Goal: Find specific page/section: Find specific page/section

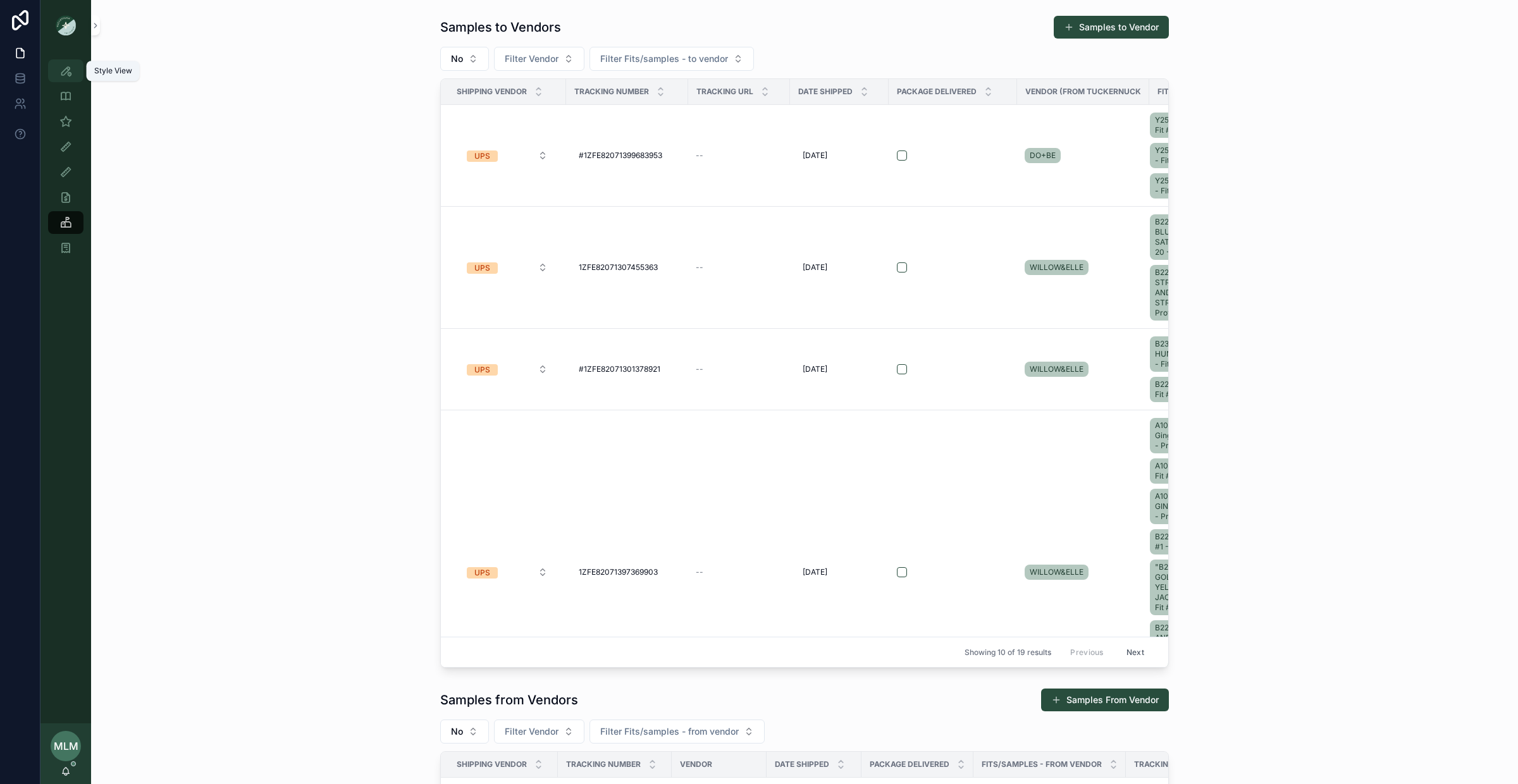
click at [65, 75] on icon "scrollable content" at bounding box center [66, 71] width 13 height 13
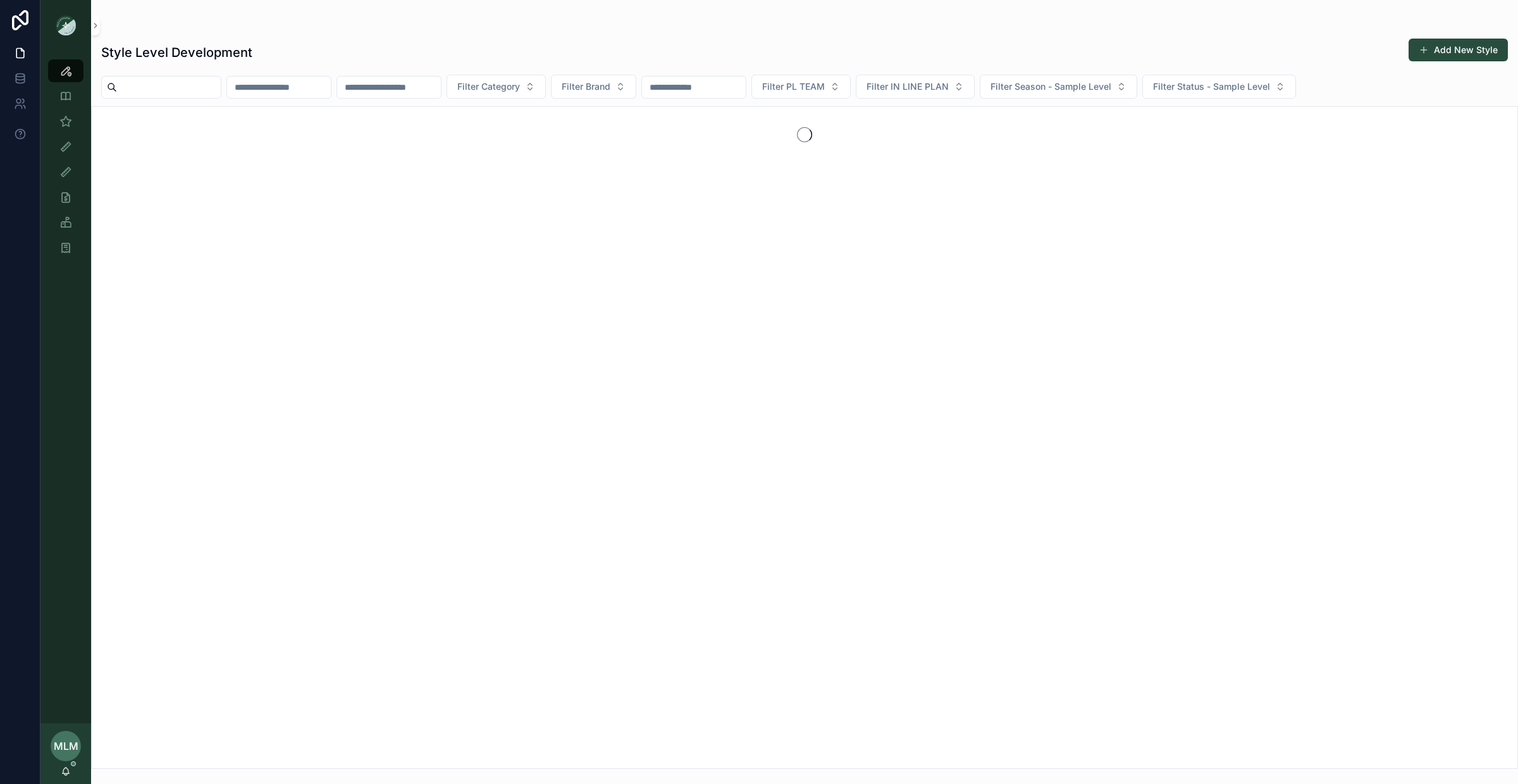
click at [205, 89] on input "scrollable content" at bounding box center [168, 86] width 103 height 18
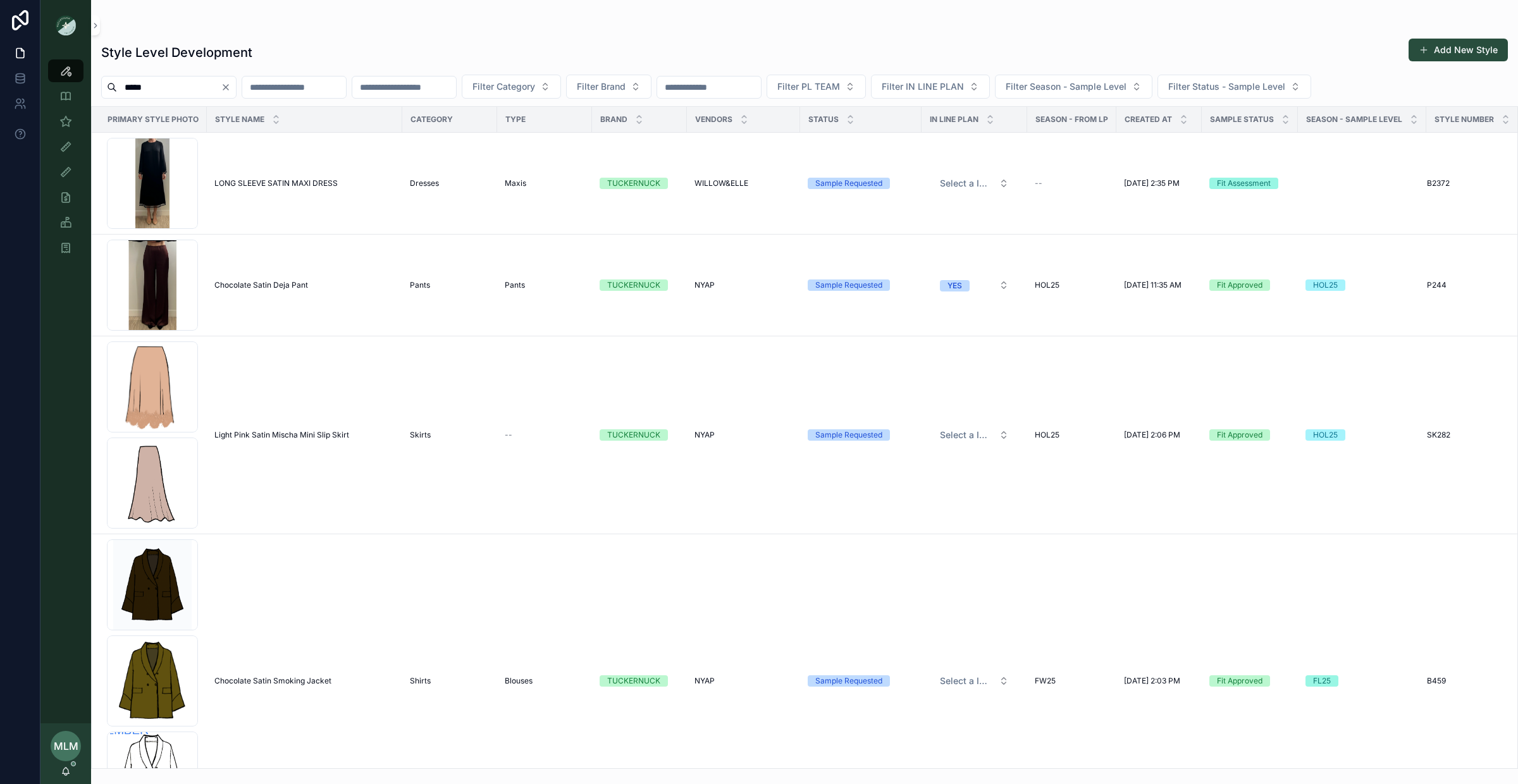
type input "*****"
click at [231, 92] on icon "Clear" at bounding box center [226, 87] width 10 height 10
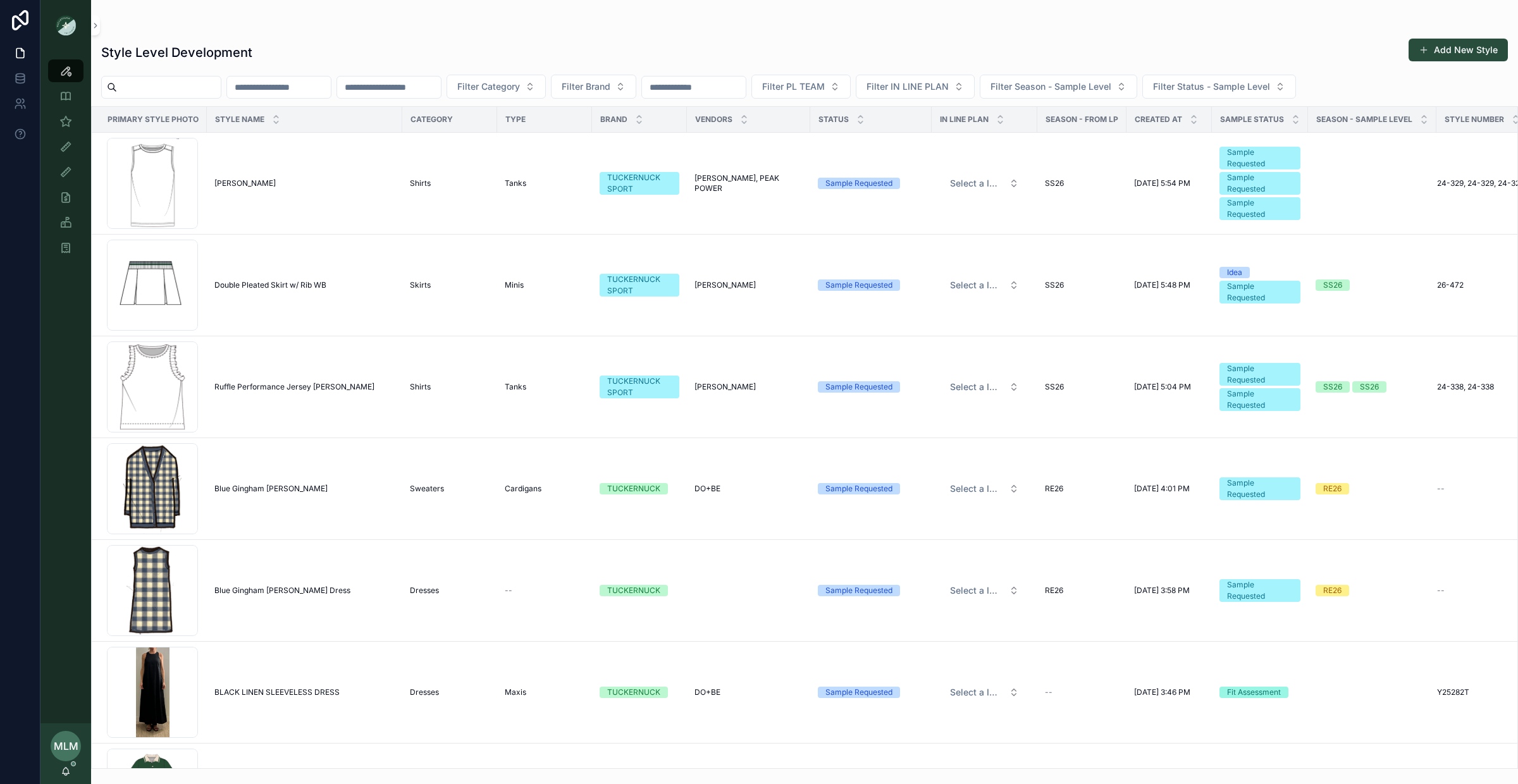
click at [646, 73] on div "Style Level Development Add New Style Filter Category Filter Brand Filter PL TE…" at bounding box center [804, 399] width 1427 height 738
click at [725, 79] on input "scrollable content" at bounding box center [694, 86] width 103 height 18
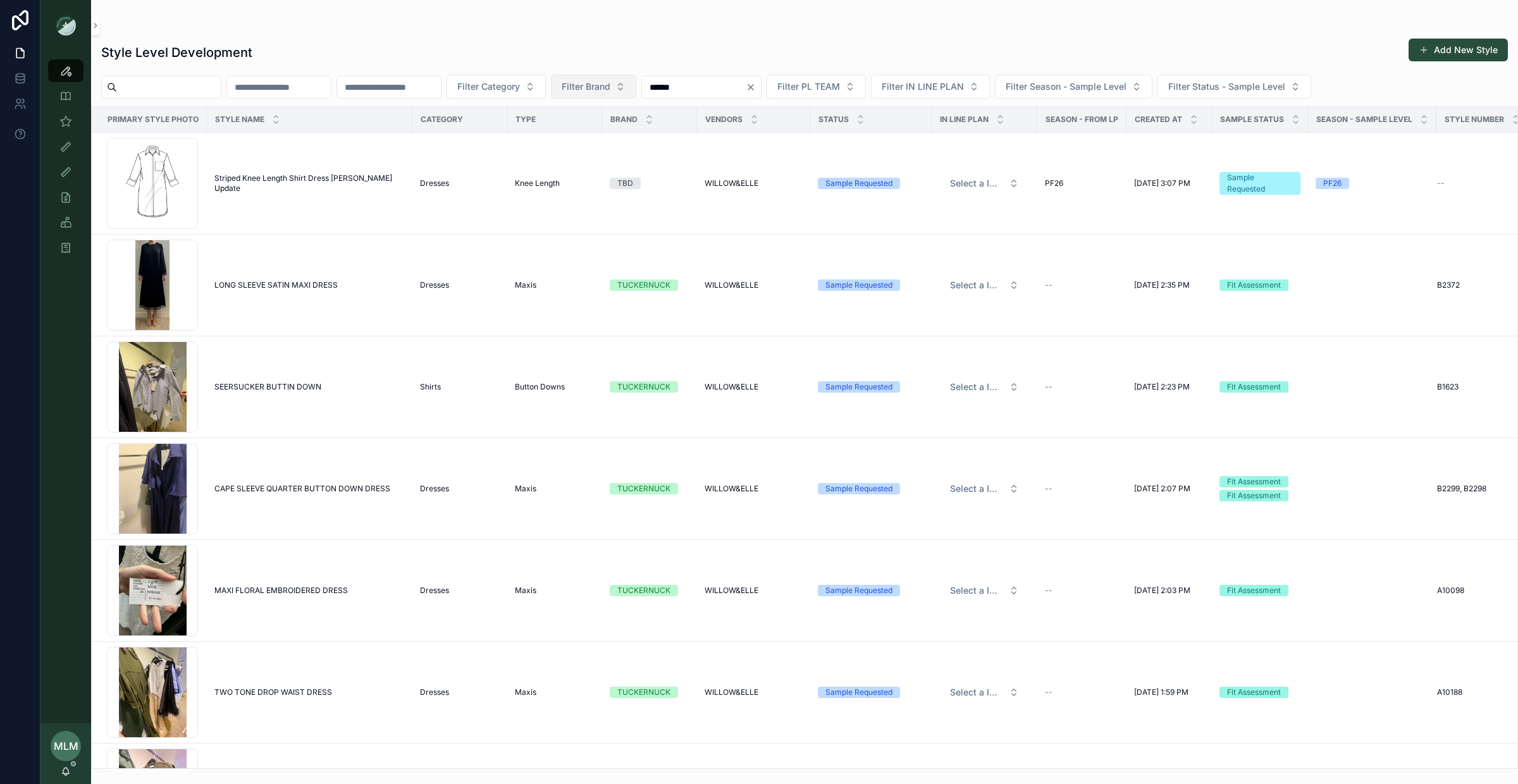
type input "******"
click at [611, 84] on span "Filter Brand" at bounding box center [585, 86] width 49 height 13
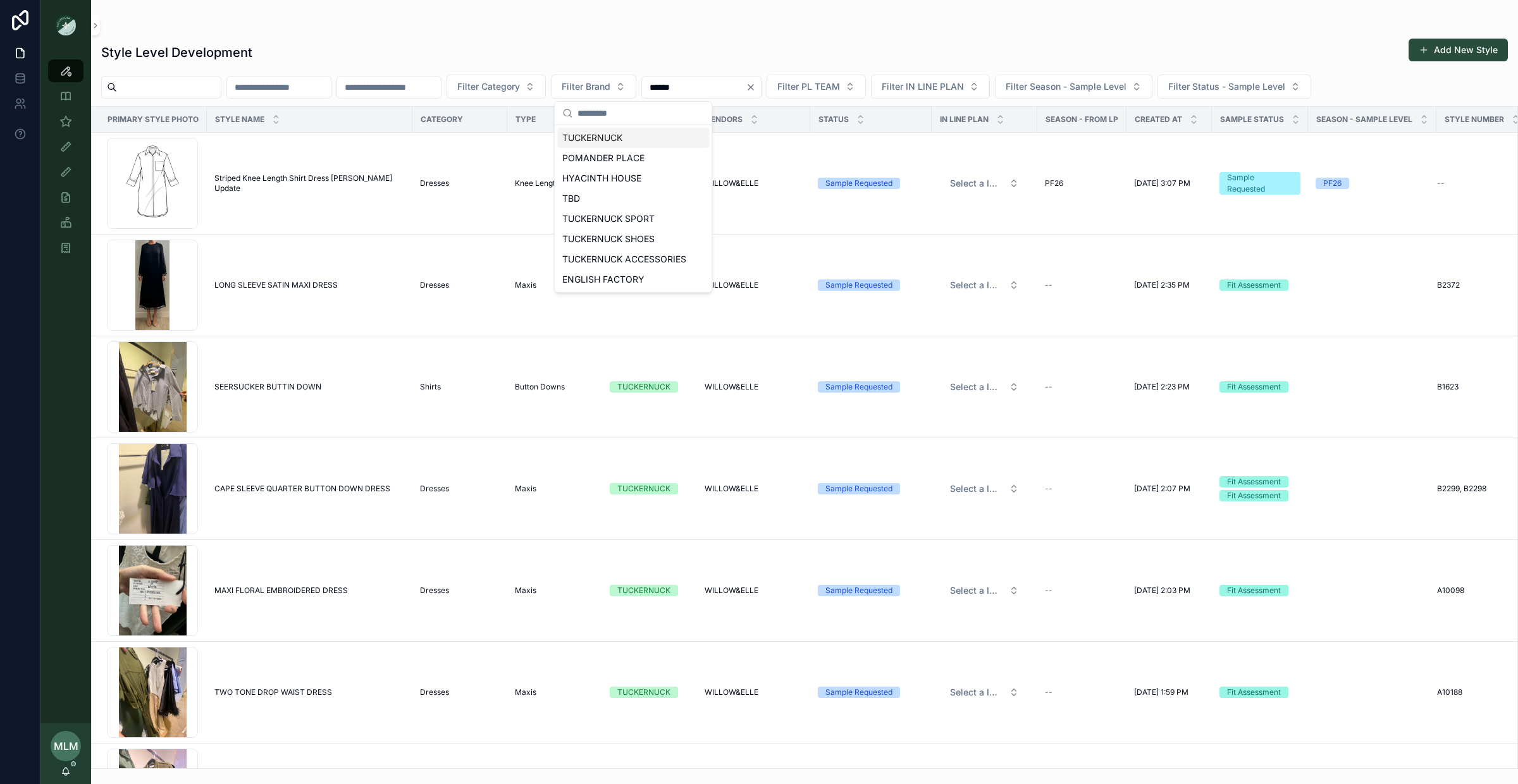
click at [620, 136] on div "TUCKERNUCK" at bounding box center [633, 138] width 152 height 20
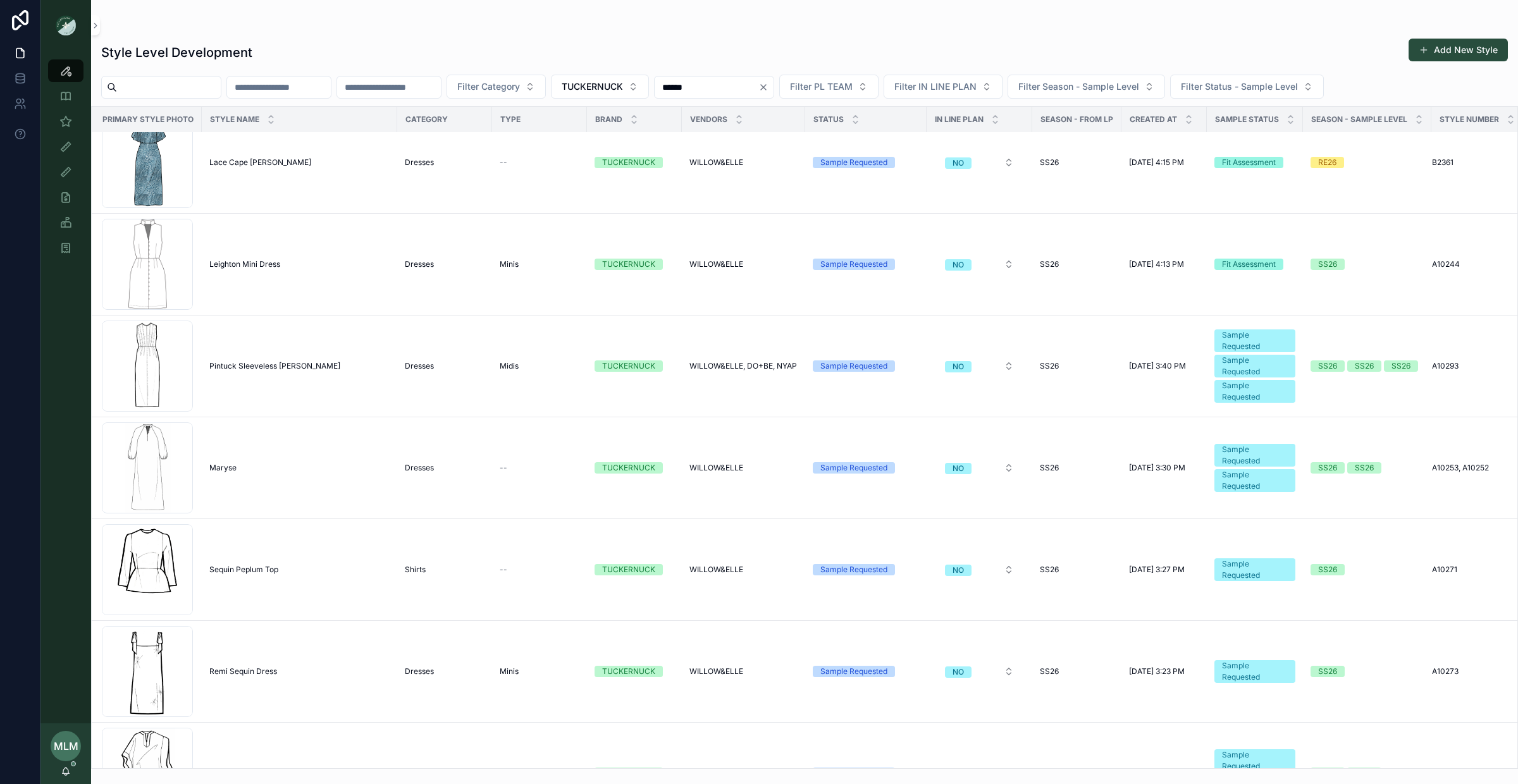
scroll to position [4130, 5]
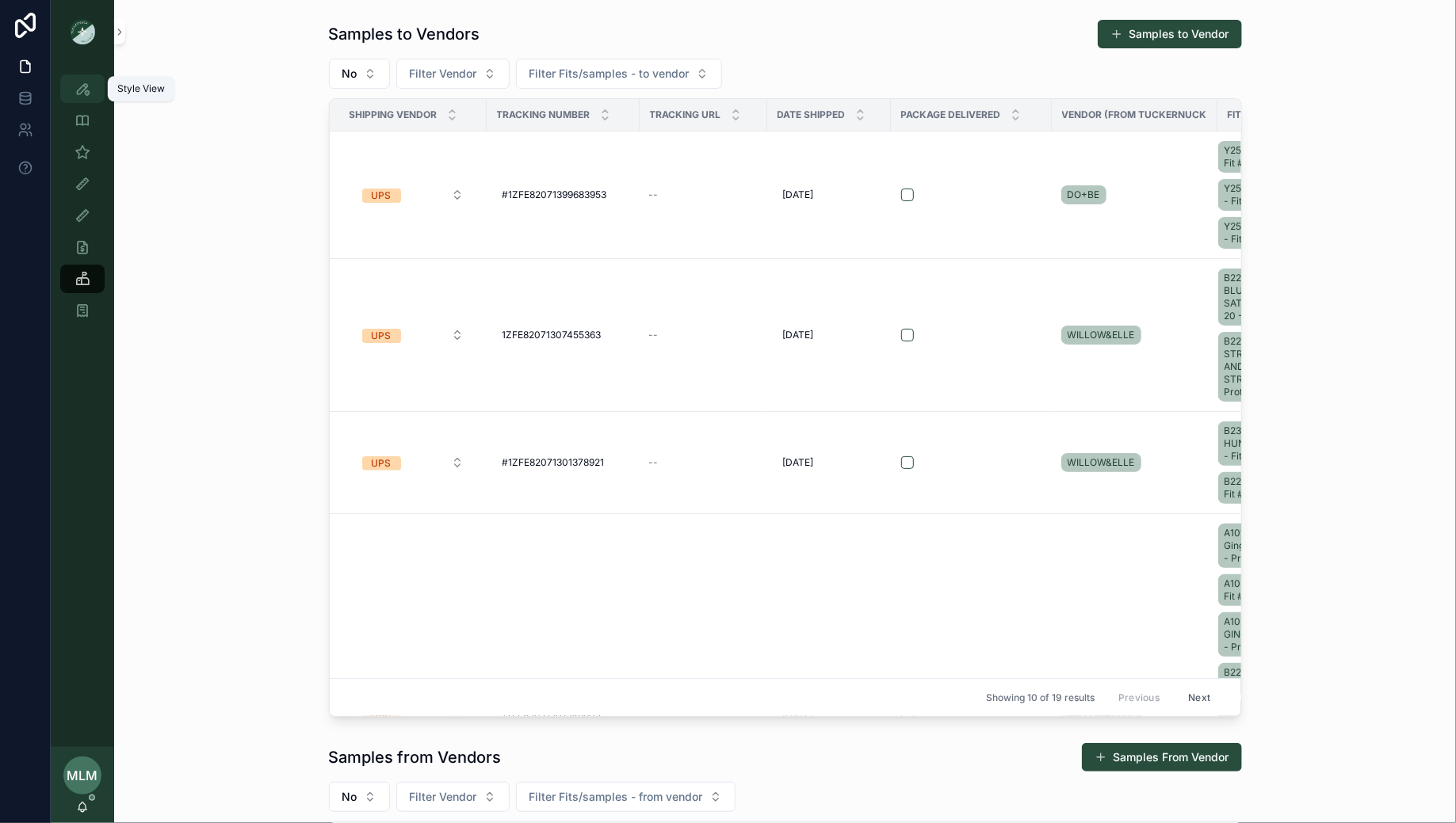
click at [83, 81] on icon "scrollable content" at bounding box center [83, 89] width 16 height 16
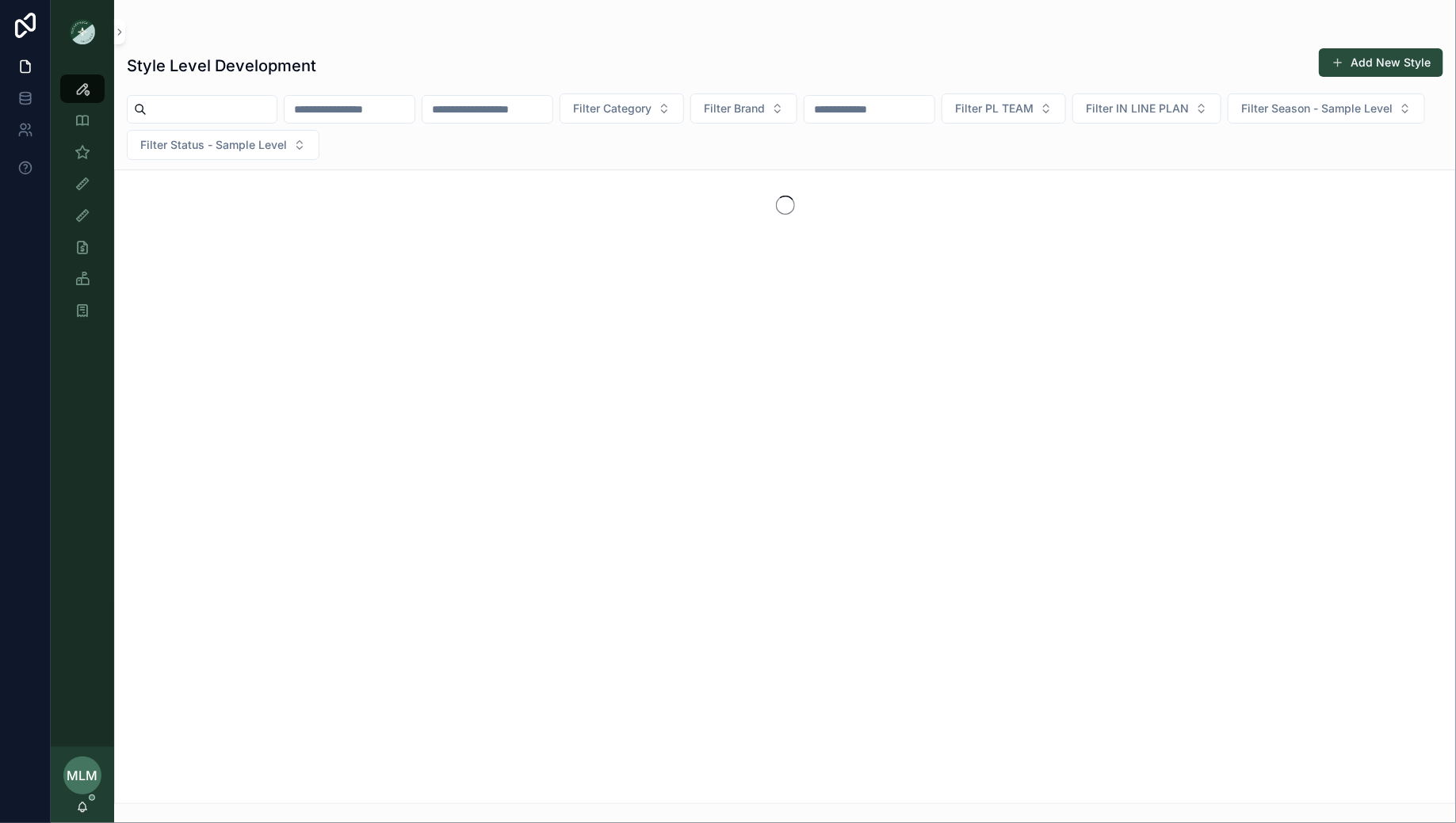
click at [517, 115] on input "scrollable content" at bounding box center [487, 108] width 130 height 22
paste input "*******"
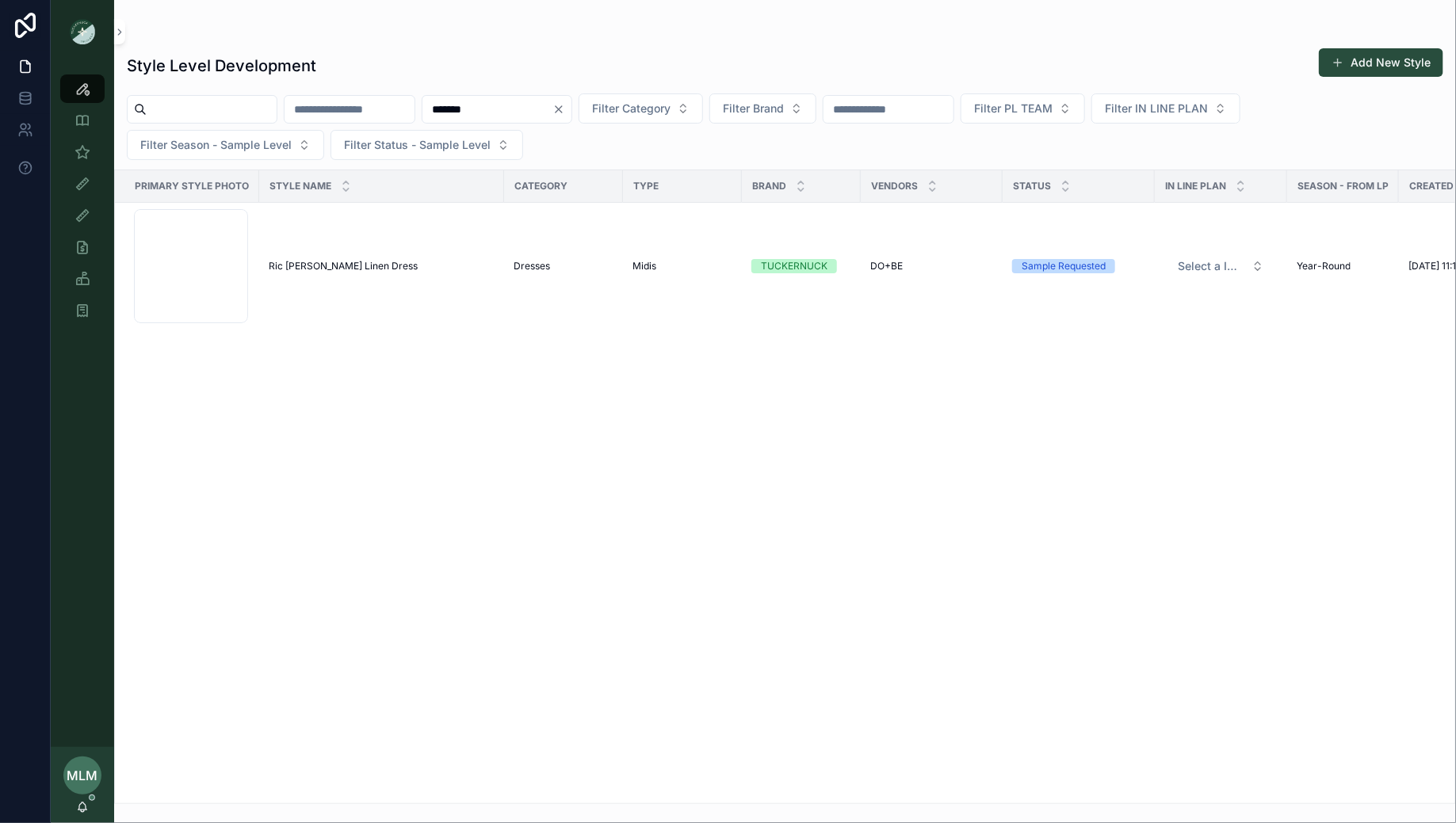
type input "*******"
click at [331, 256] on td "Ric Rac Ellis Linen Dress Ric Rac Ellis Linen Dress" at bounding box center [382, 266] width 245 height 128
click at [329, 269] on span "Ric Rac Ellis Linen Dress" at bounding box center [343, 266] width 149 height 12
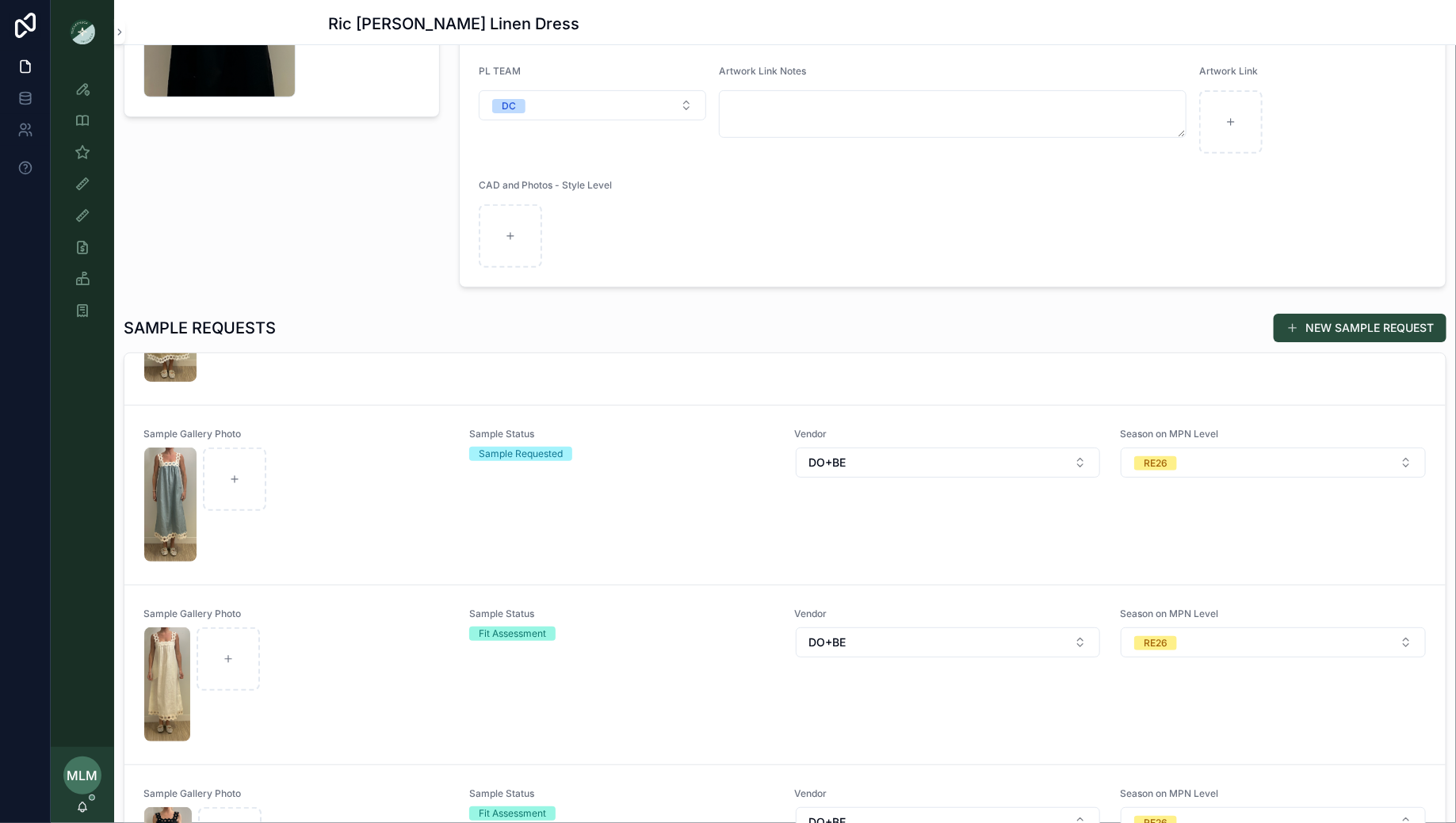
scroll to position [305, 0]
click at [366, 505] on div "scrollable content" at bounding box center [297, 507] width 305 height 114
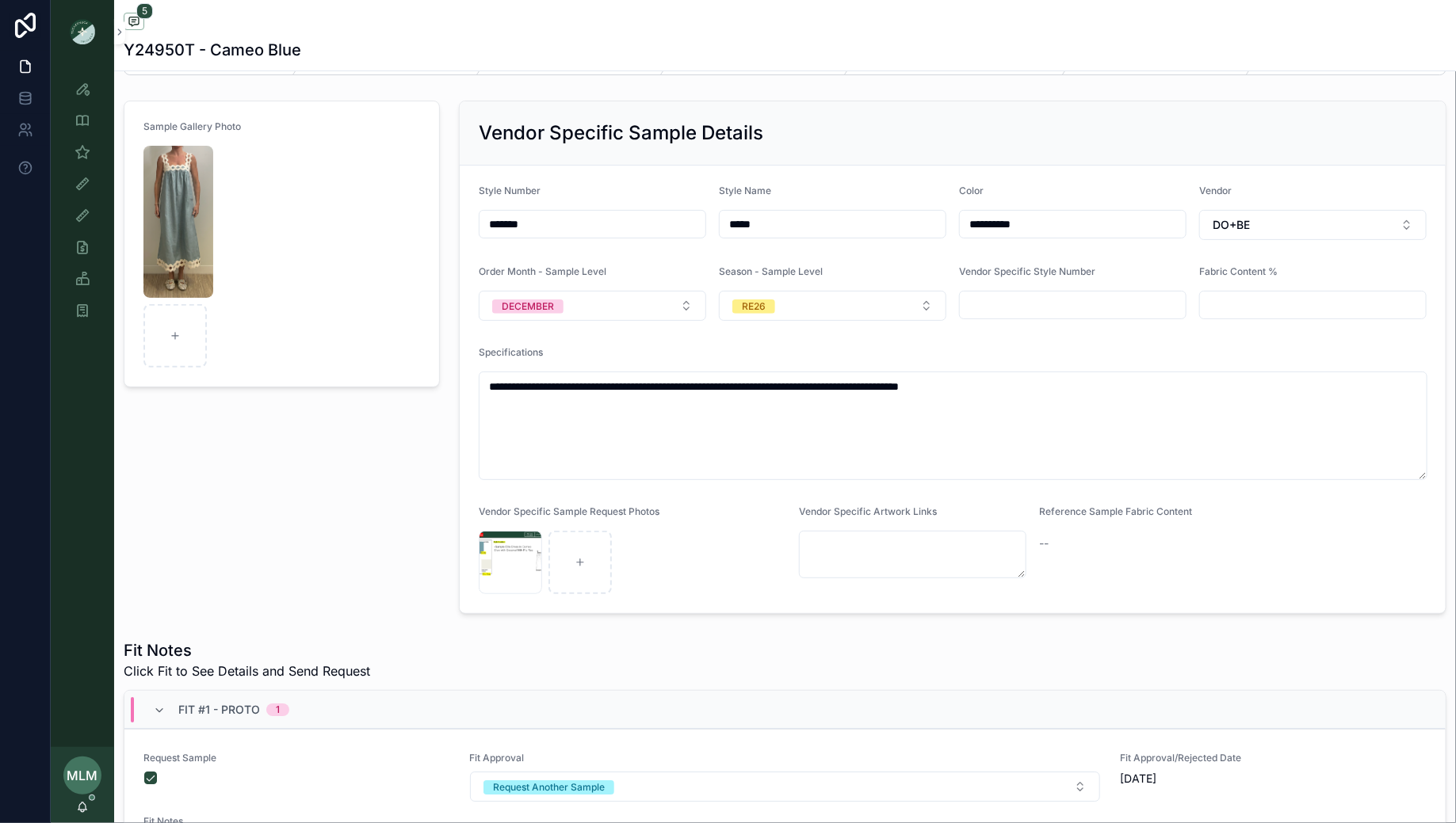
scroll to position [59, 0]
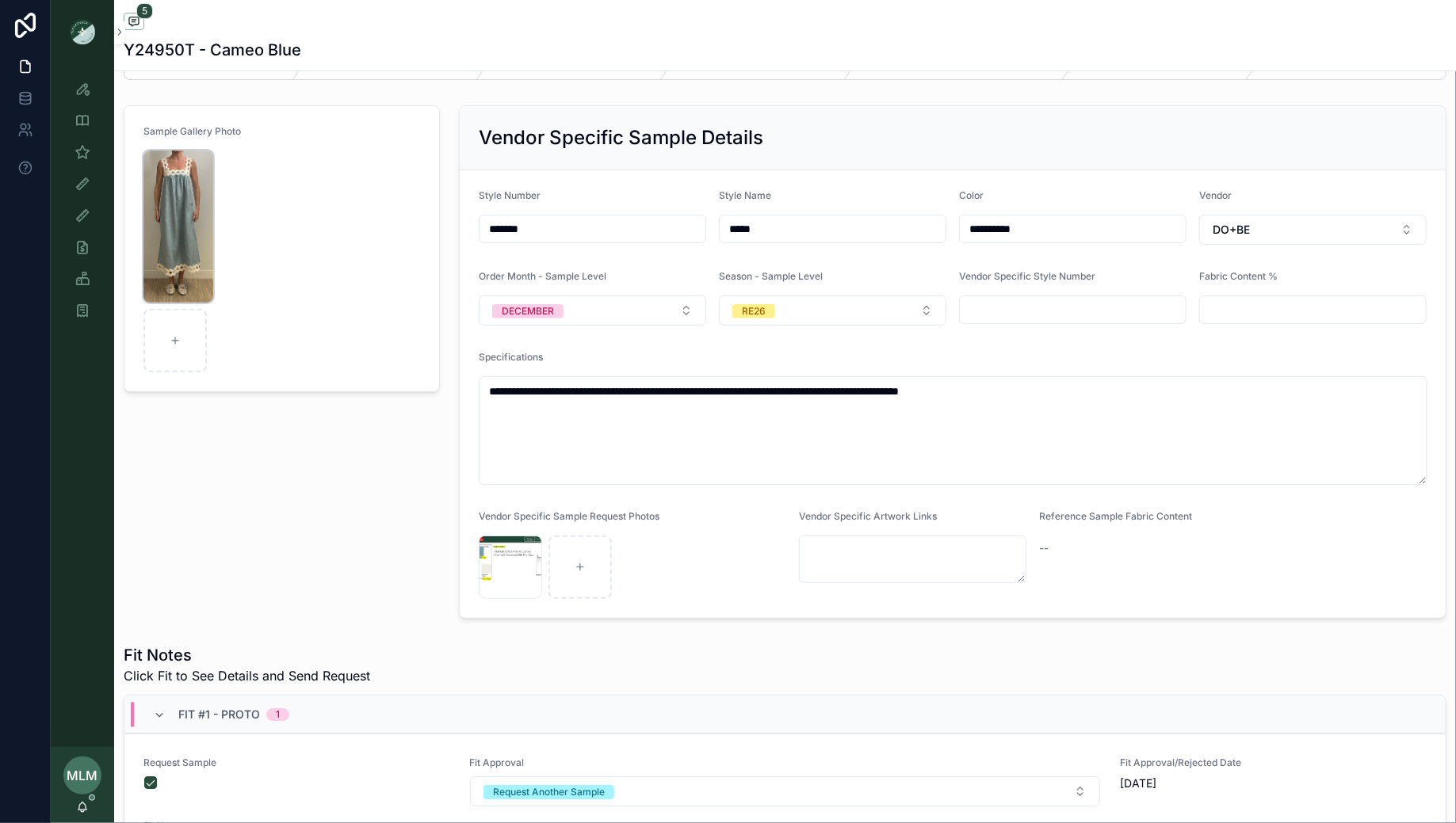
click at [183, 165] on img "scrollable content" at bounding box center [178, 226] width 70 height 152
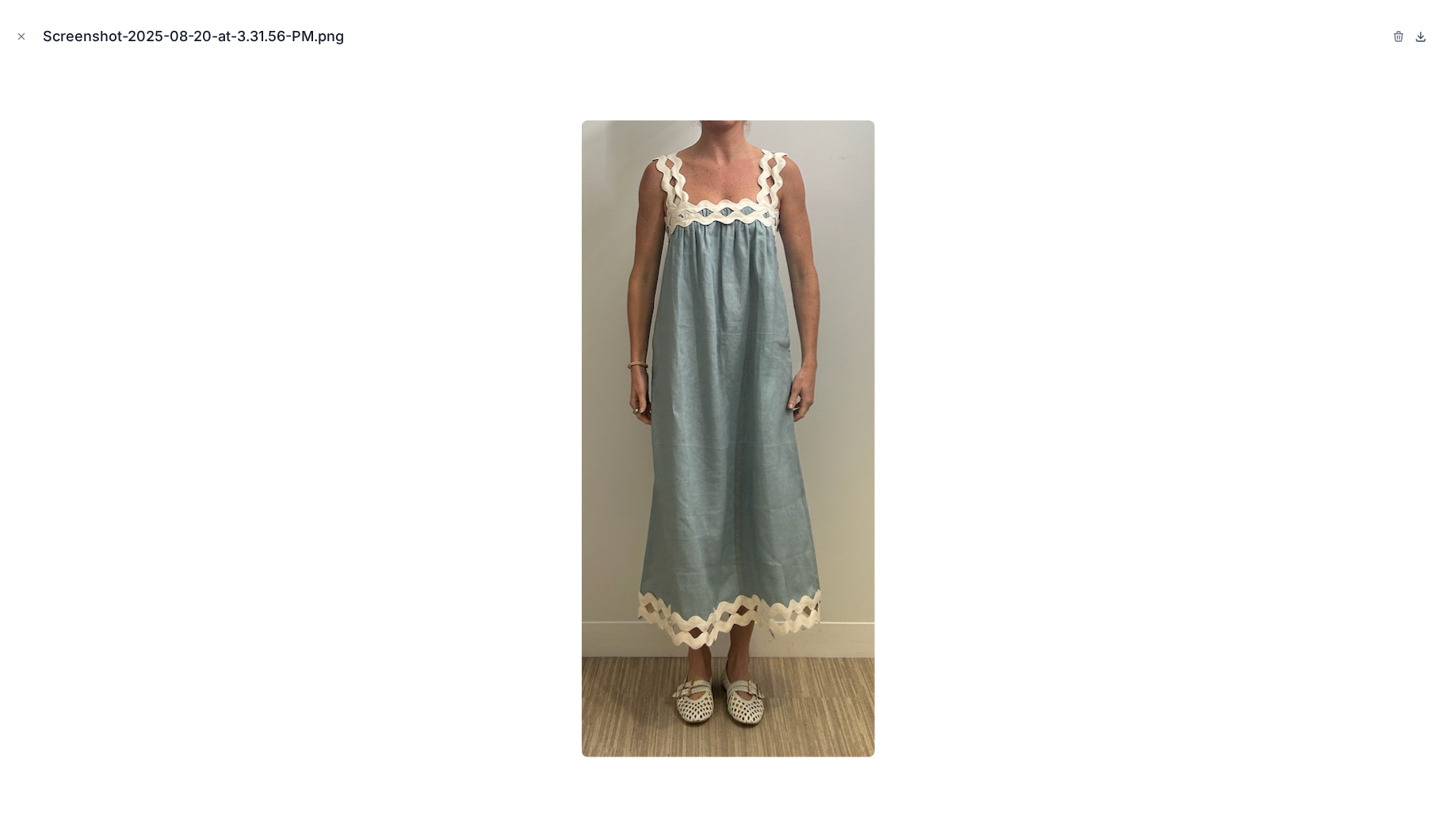
click at [1423, 35] on icon at bounding box center [1421, 36] width 12 height 12
click at [19, 26] on div "Screenshot-2025-08-20-at-3.31.56-PM.png" at bounding box center [727, 36] width 1430 height 48
click at [25, 31] on icon "Close modal" at bounding box center [21, 36] width 11 height 11
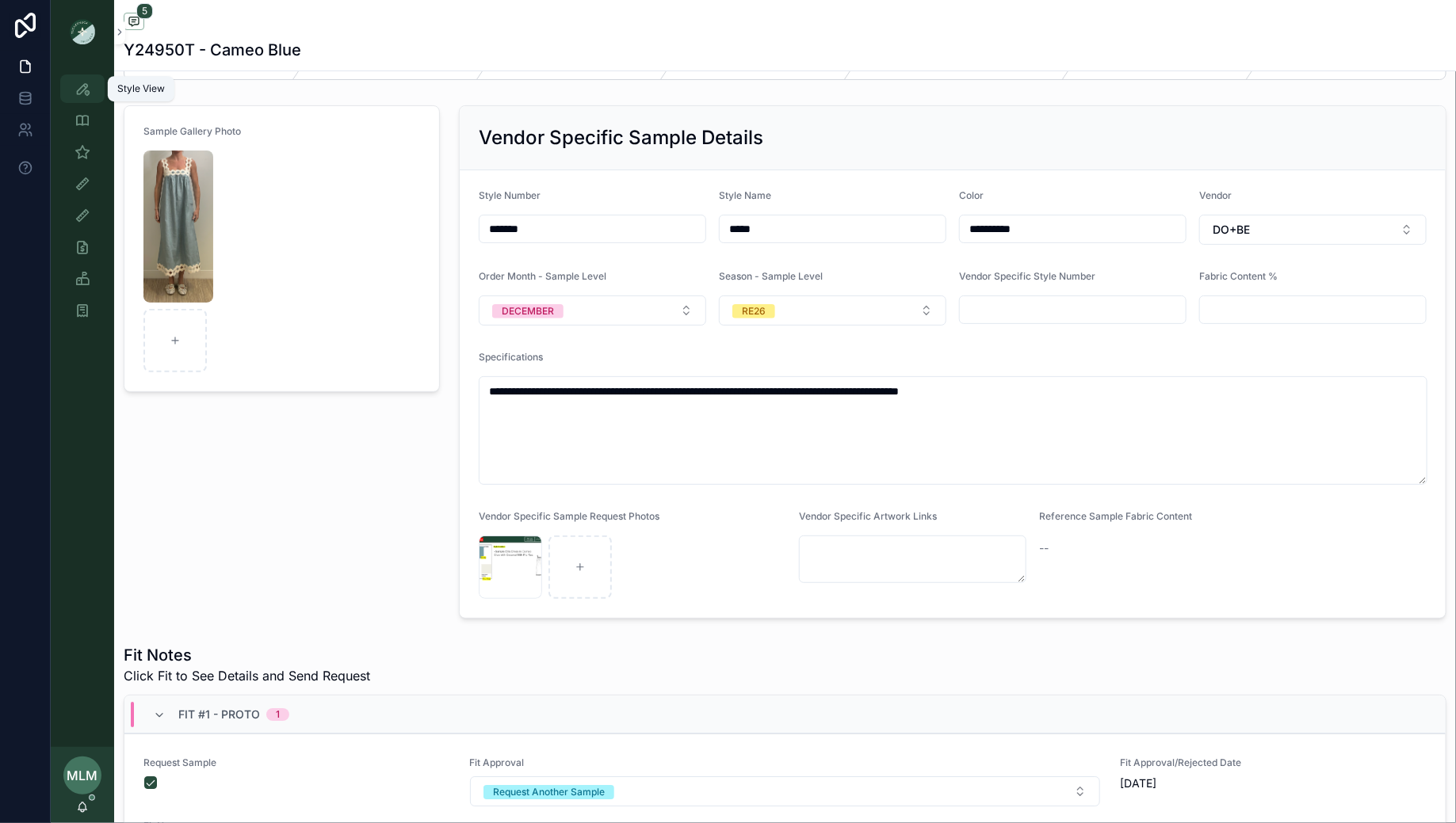
click at [85, 93] on icon "scrollable content" at bounding box center [83, 89] width 16 height 16
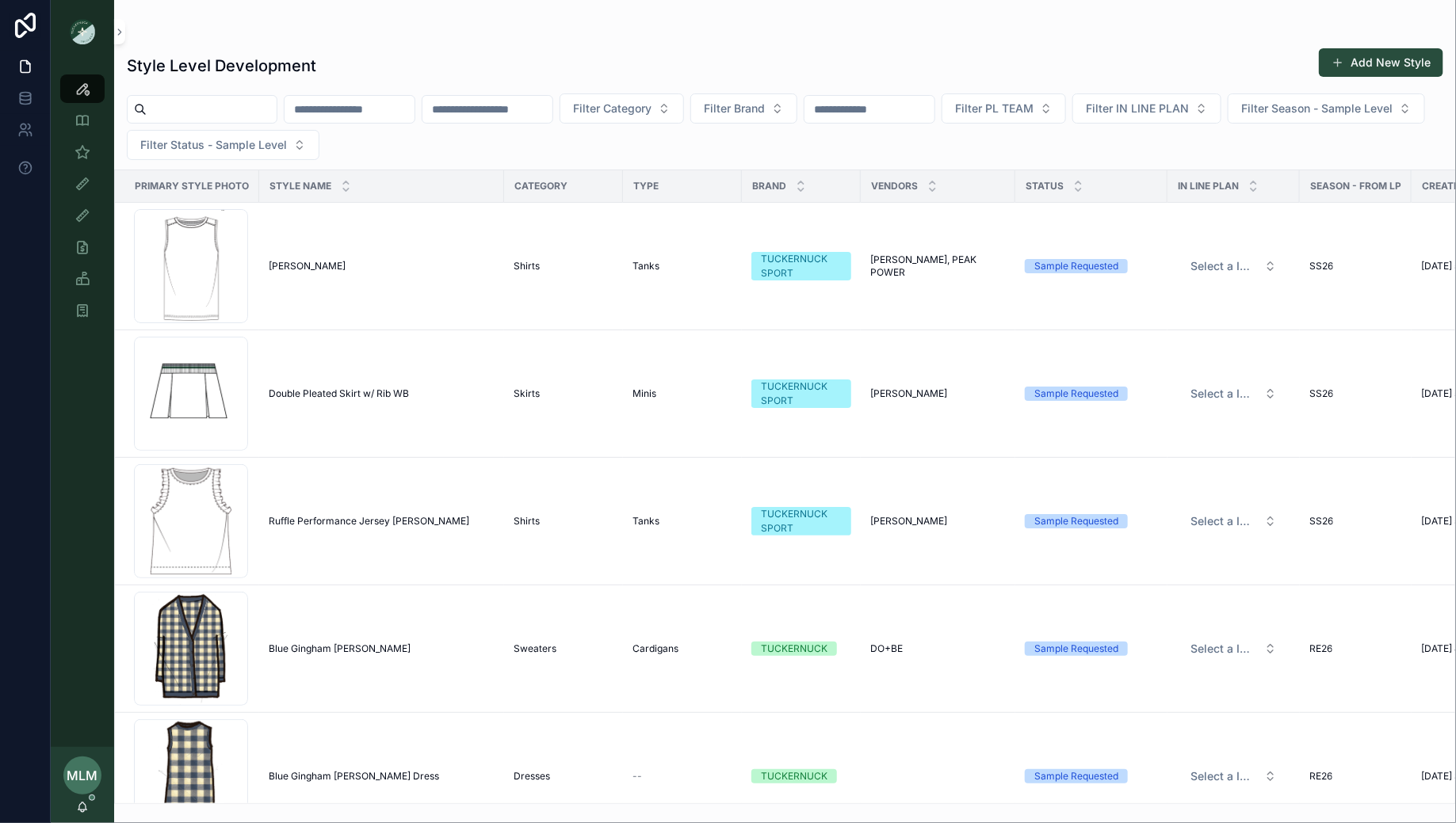
click at [403, 108] on input "scrollable content" at bounding box center [349, 108] width 130 height 22
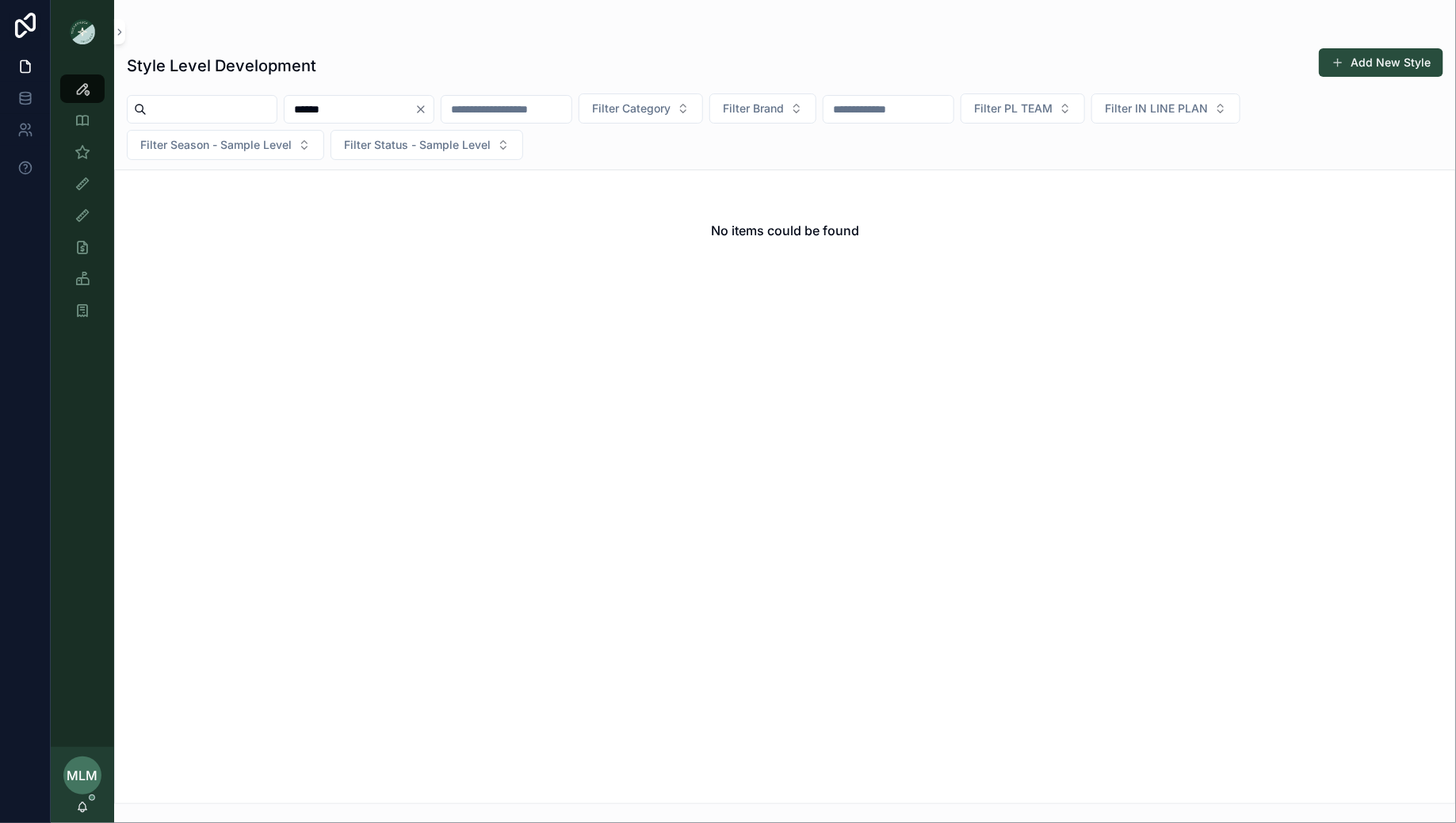
type input "******"
click at [427, 105] on icon "Clear" at bounding box center [420, 109] width 12 height 12
click at [431, 48] on div "Style Level Development Add New Style" at bounding box center [785, 65] width 1317 height 36
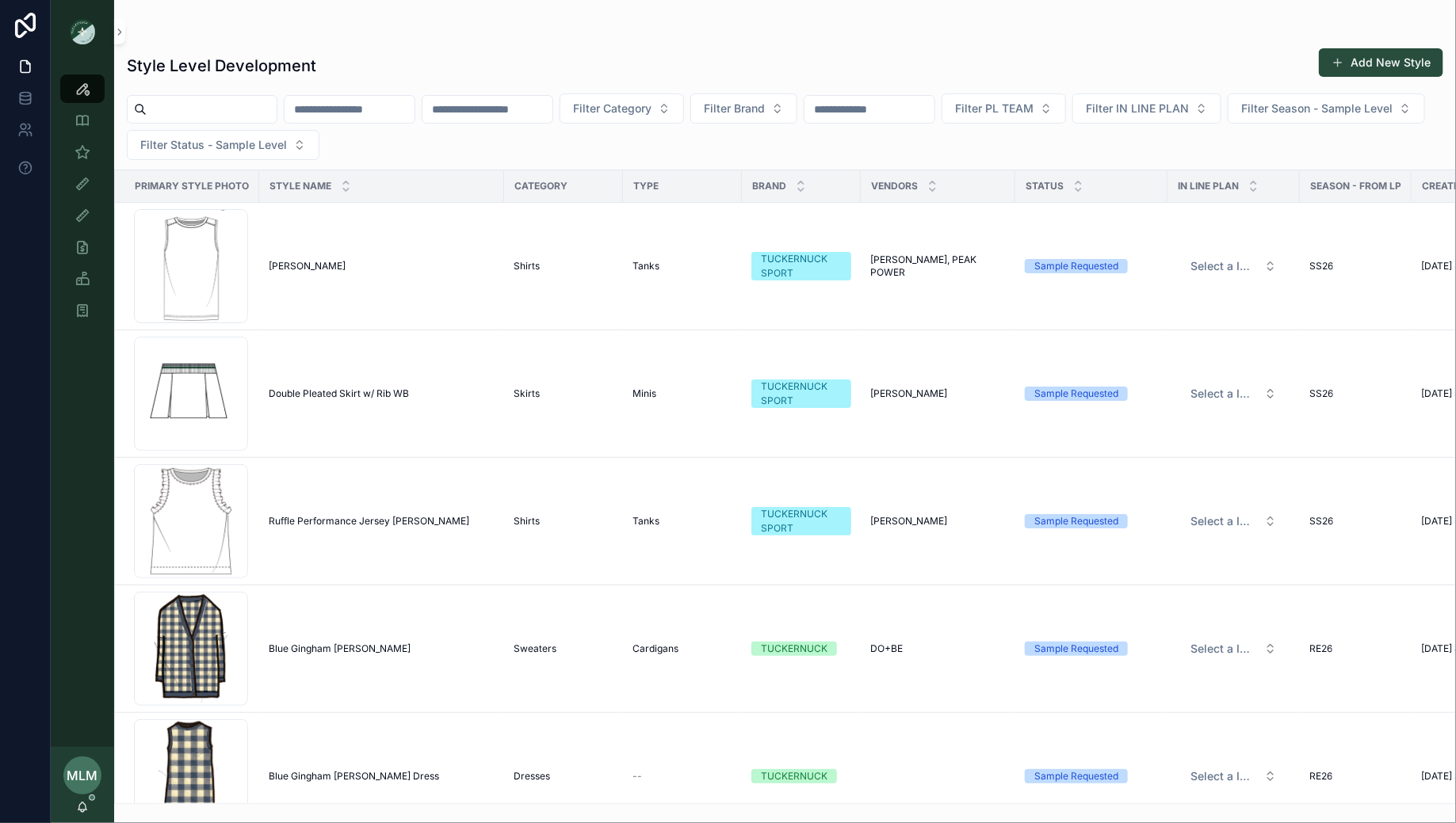
click at [402, 108] on input "scrollable content" at bounding box center [349, 108] width 130 height 22
click at [539, 112] on input "scrollable content" at bounding box center [487, 108] width 130 height 22
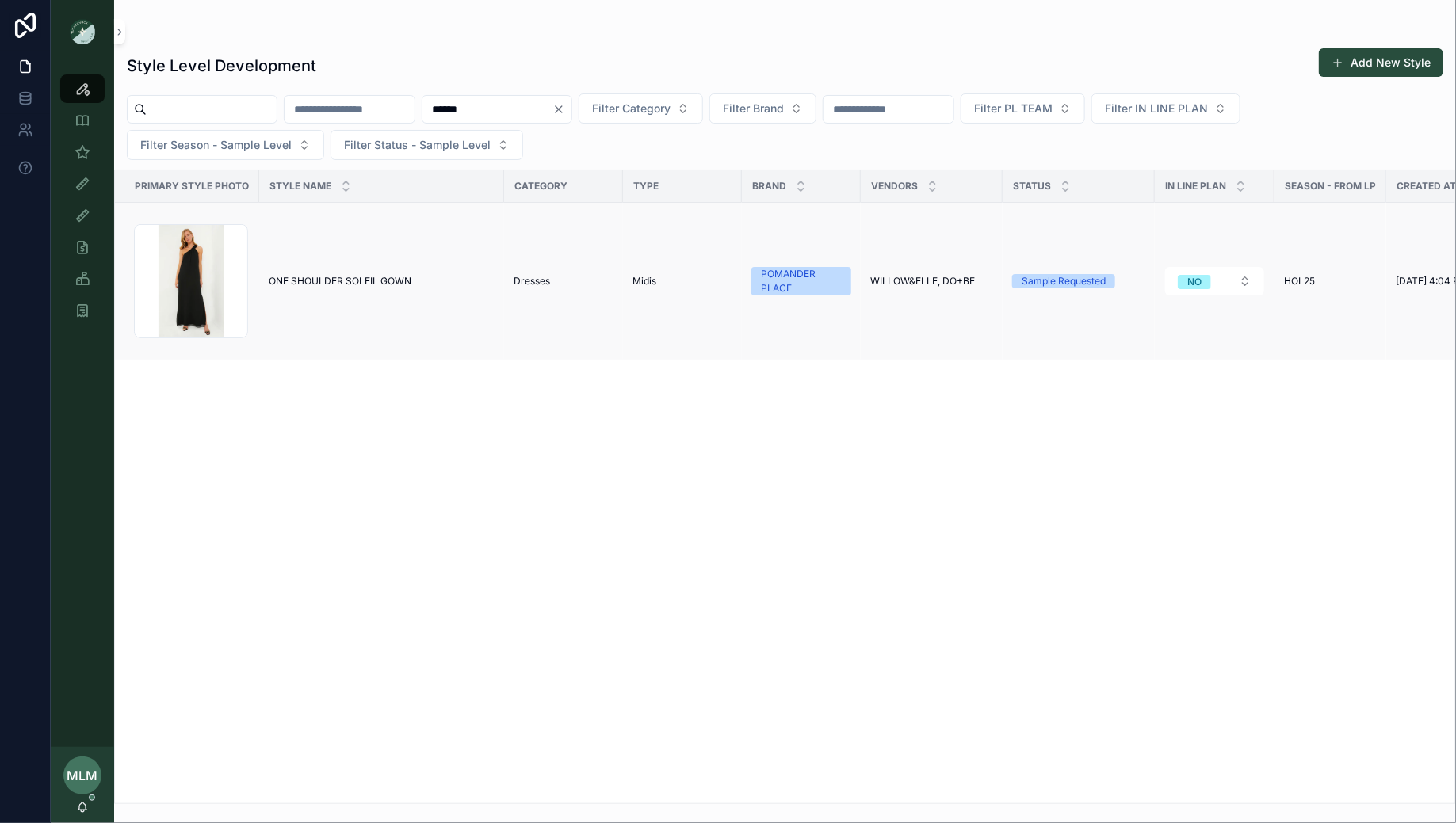
type input "******"
click at [347, 281] on span "ONE SHOULDER SOLEIL GOWN" at bounding box center [340, 281] width 143 height 12
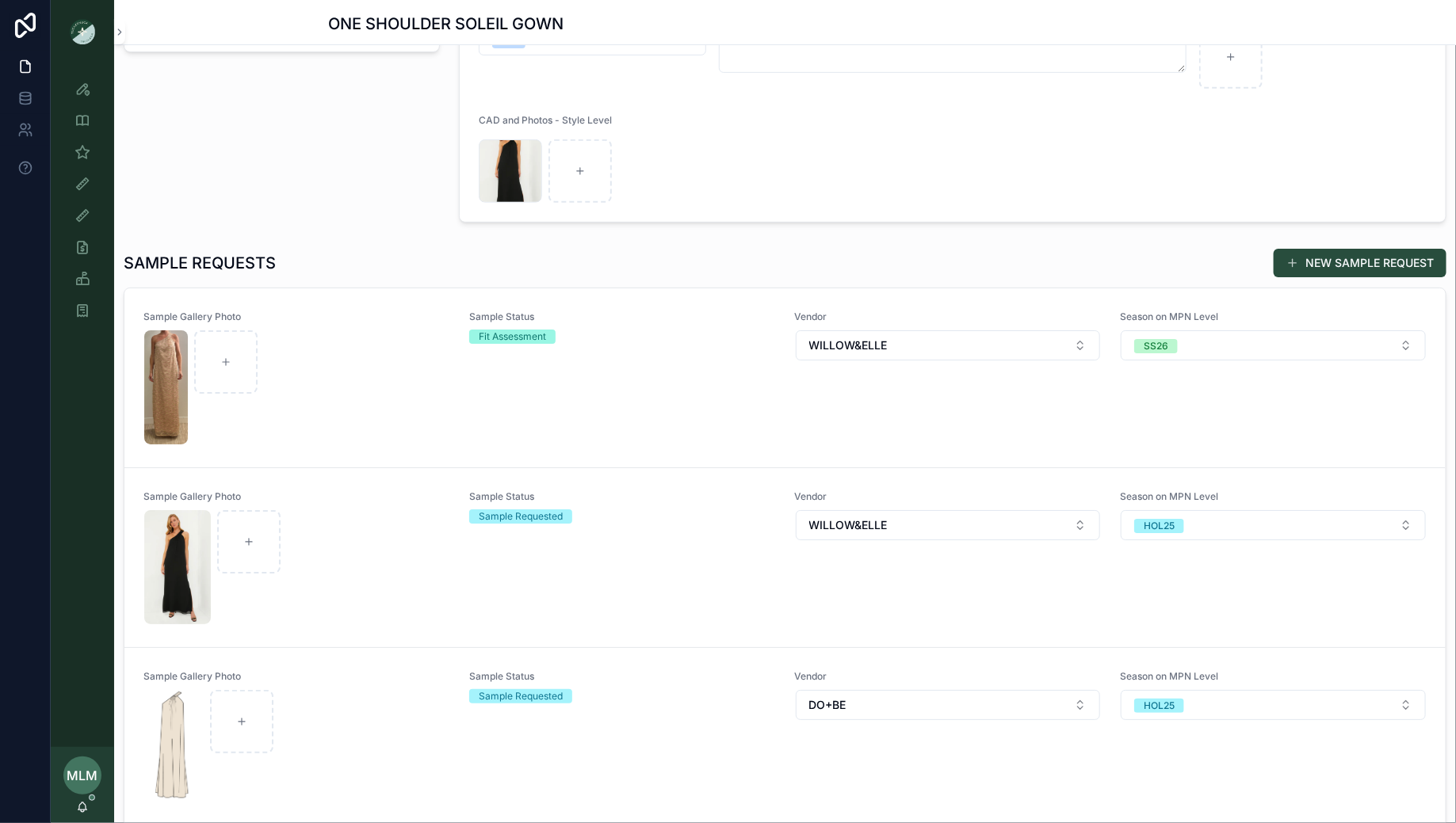
scroll to position [342, 0]
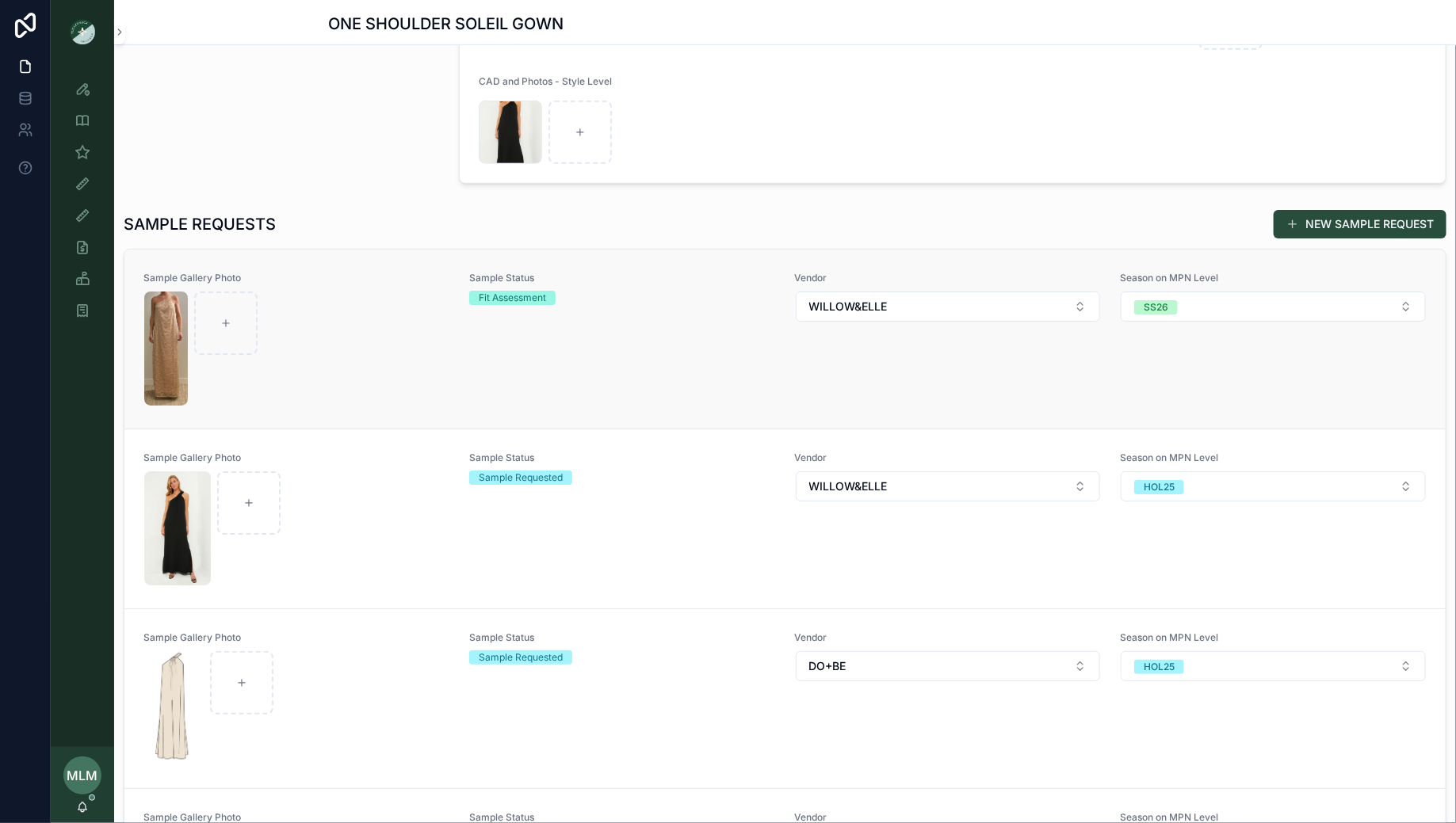
click at [383, 373] on div "scrollable content" at bounding box center [297, 348] width 305 height 114
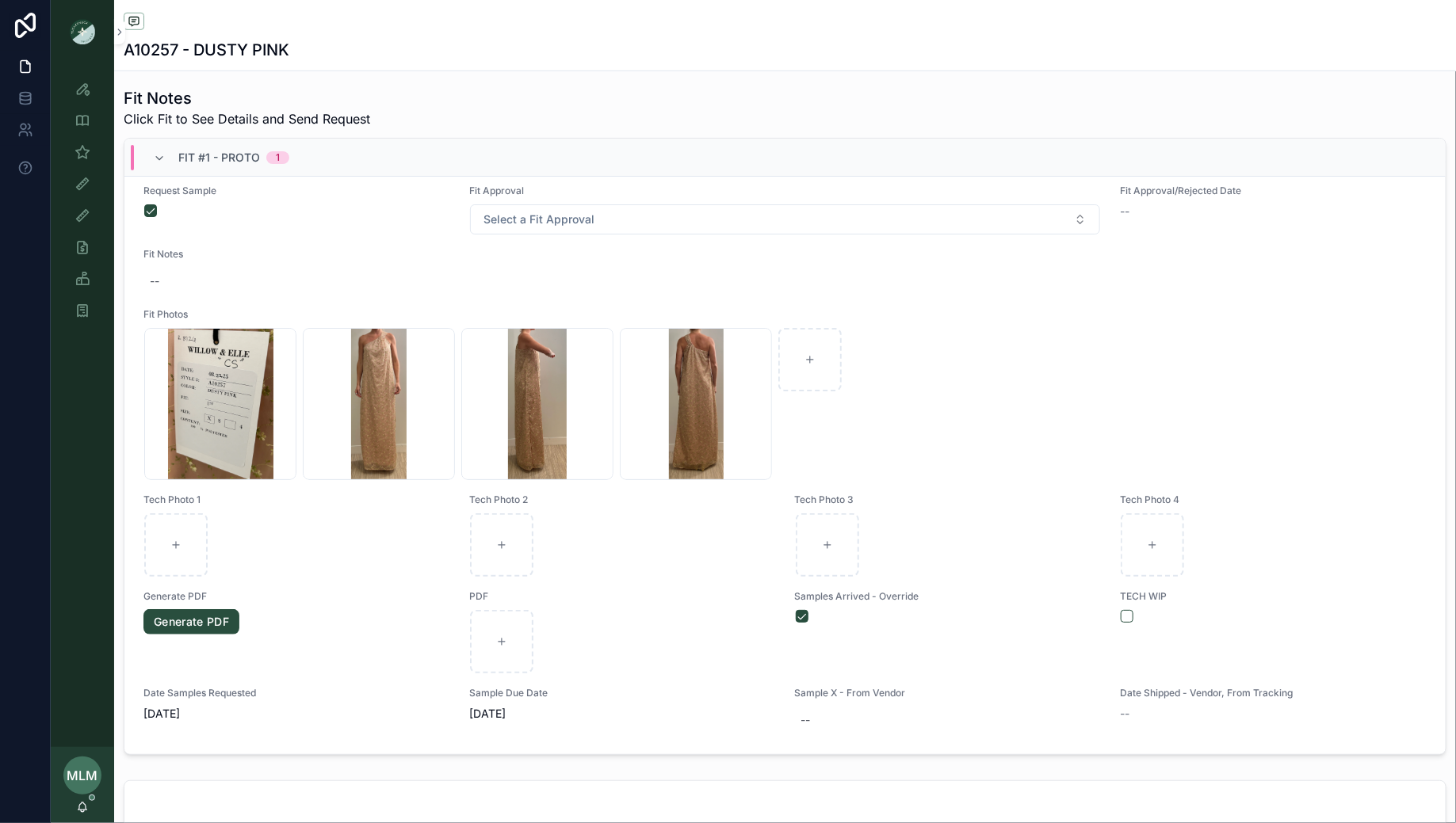
scroll to position [557, 0]
click at [83, 98] on div "Style View" at bounding box center [82, 88] width 26 height 26
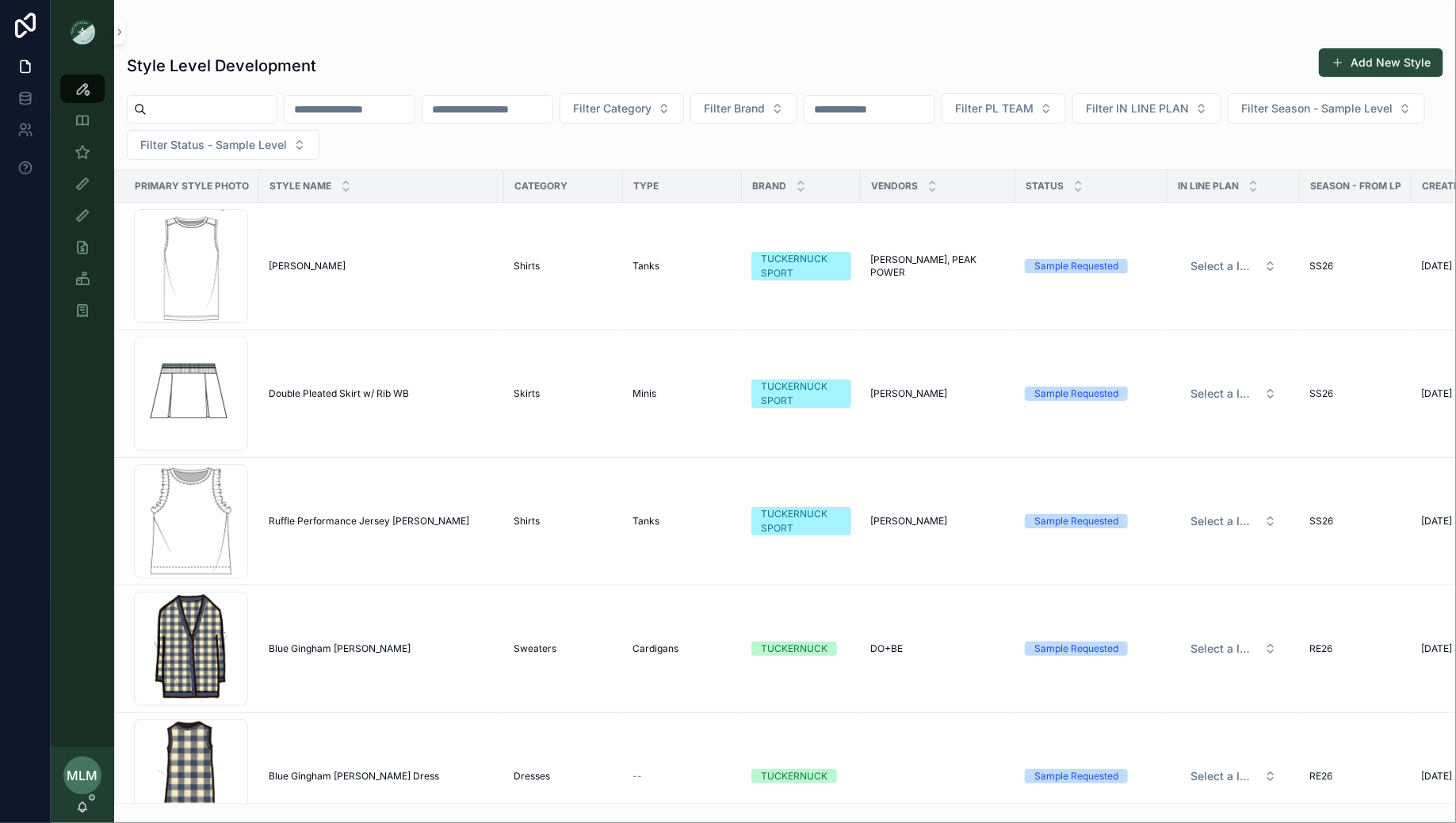
click at [360, 110] on input "scrollable content" at bounding box center [349, 108] width 130 height 22
click at [488, 109] on input "scrollable content" at bounding box center [487, 108] width 130 height 22
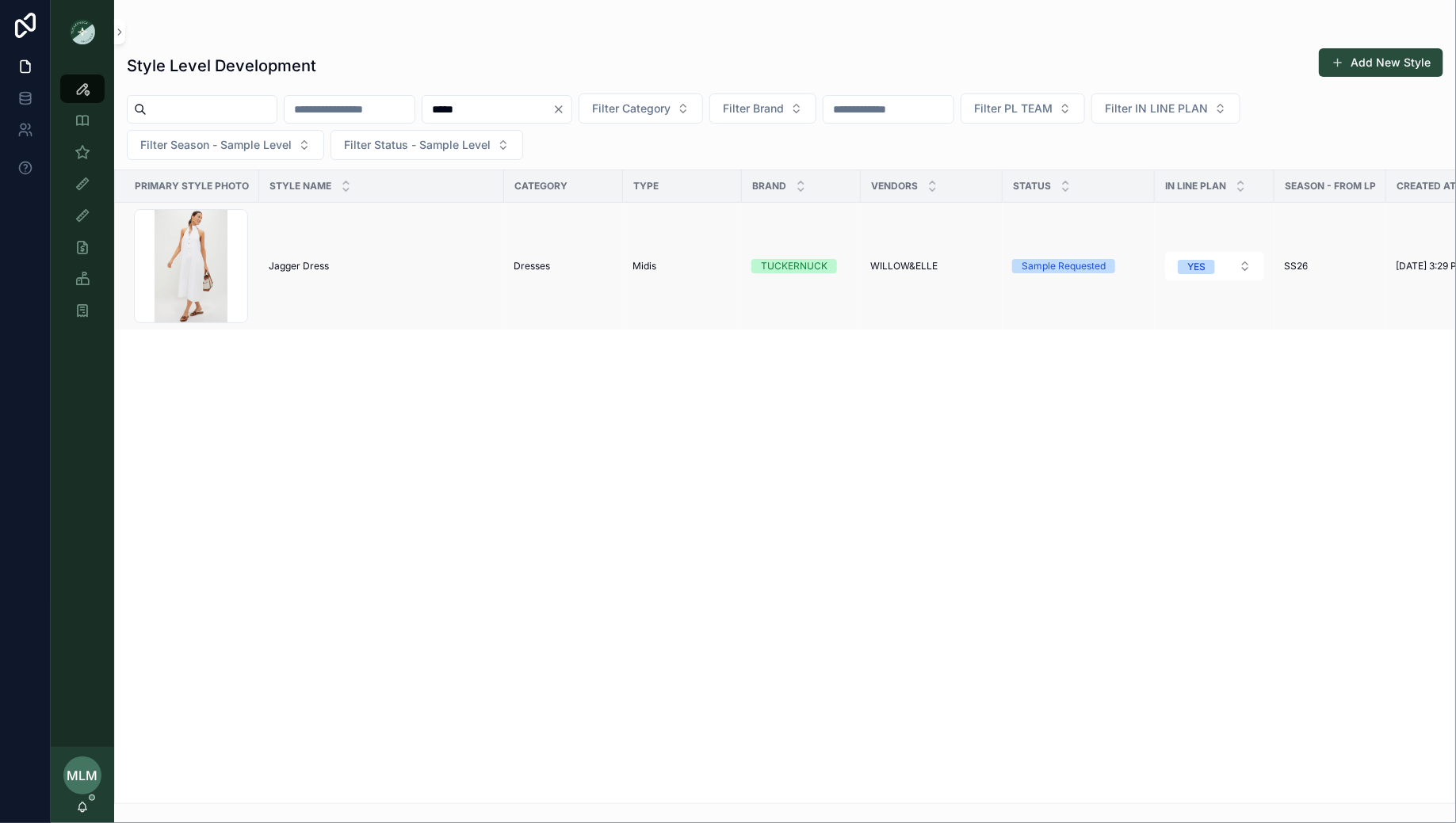
type input "*****"
click at [295, 267] on span "Jagger Dress" at bounding box center [299, 266] width 60 height 12
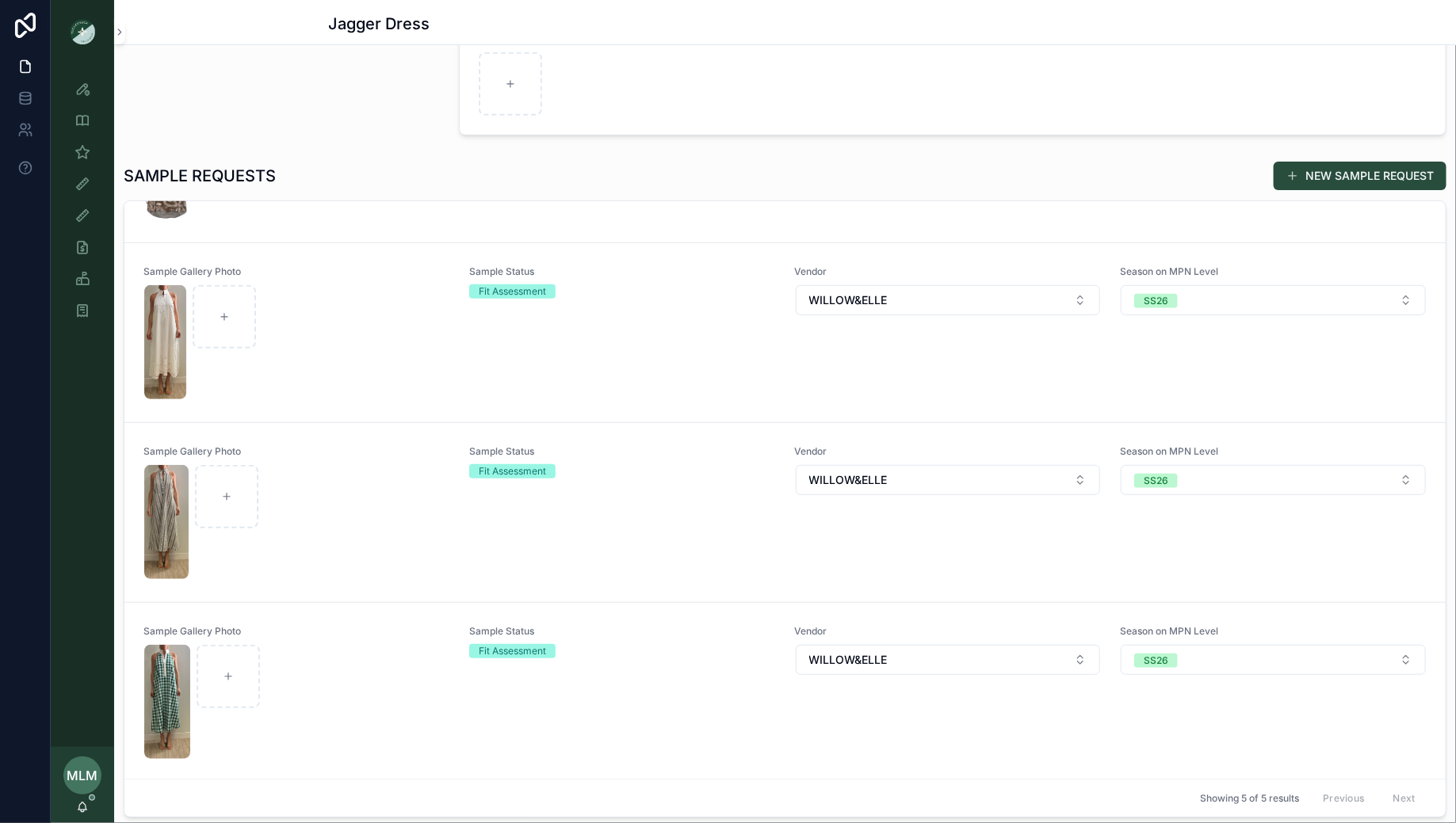
scroll to position [316, 0]
click at [340, 668] on div "scrollable content" at bounding box center [297, 703] width 305 height 114
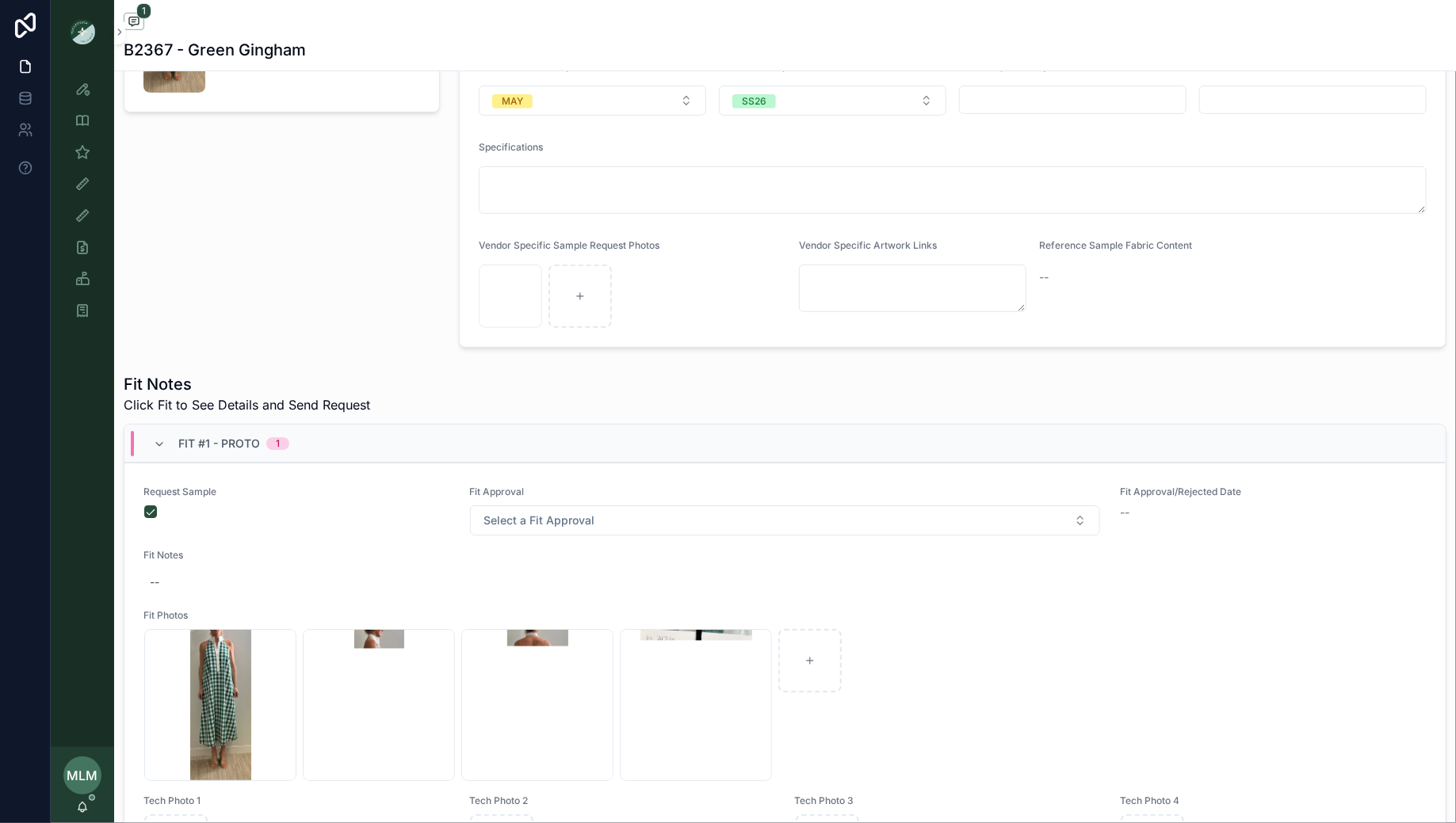
scroll to position [267, 0]
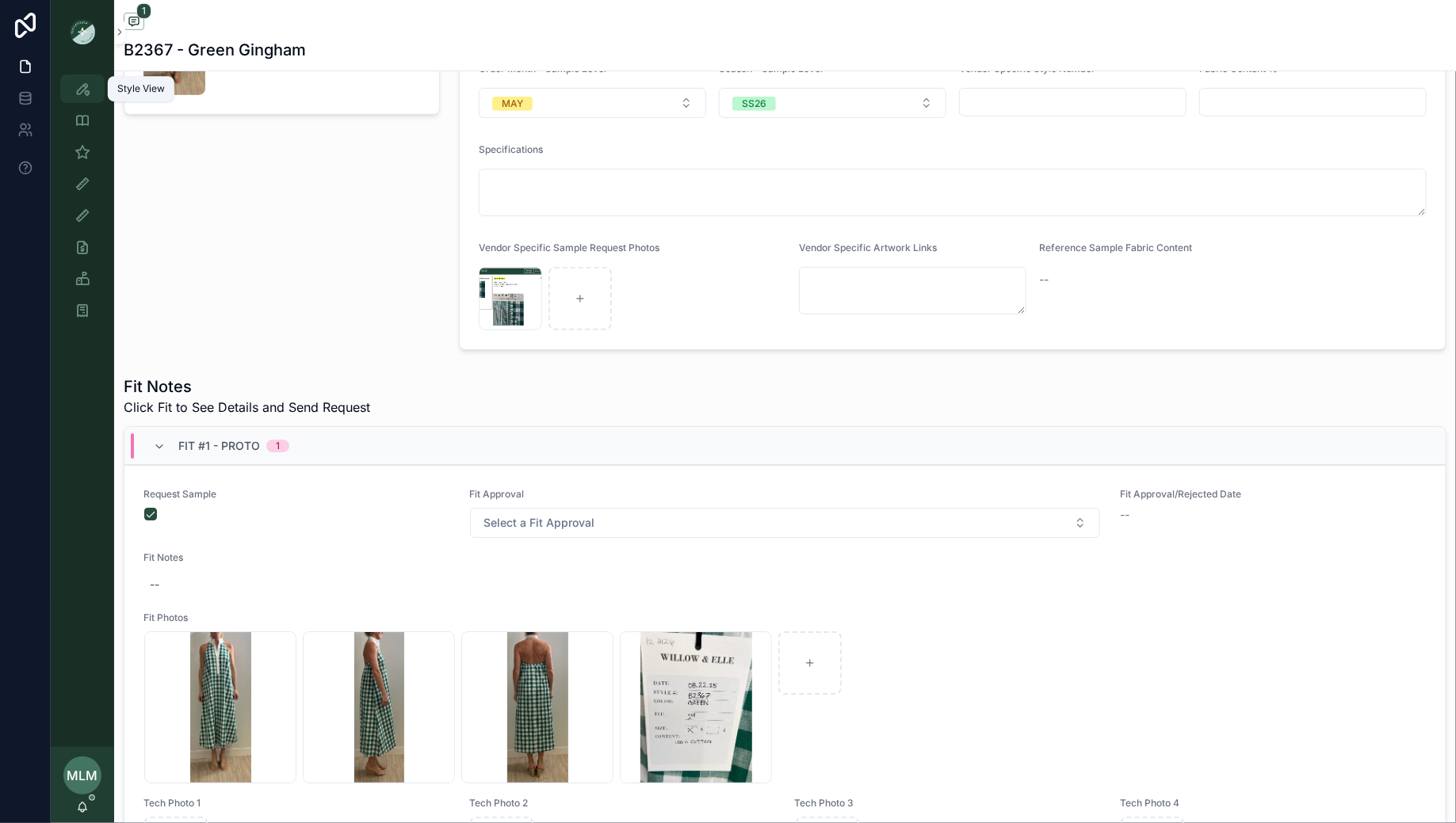
click at [88, 88] on icon "scrollable content" at bounding box center [83, 89] width 16 height 16
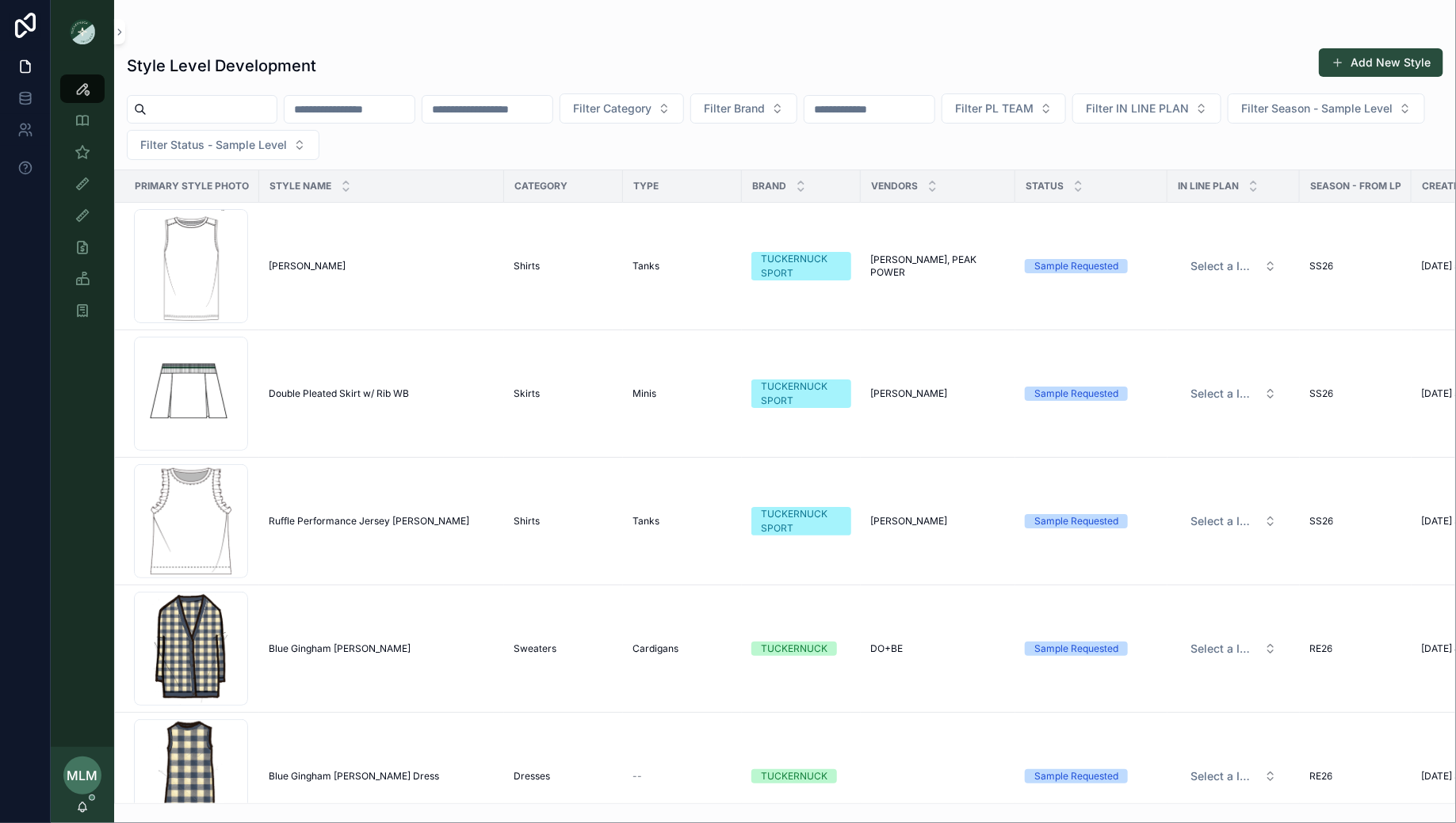
click at [489, 111] on input "scrollable content" at bounding box center [487, 108] width 130 height 22
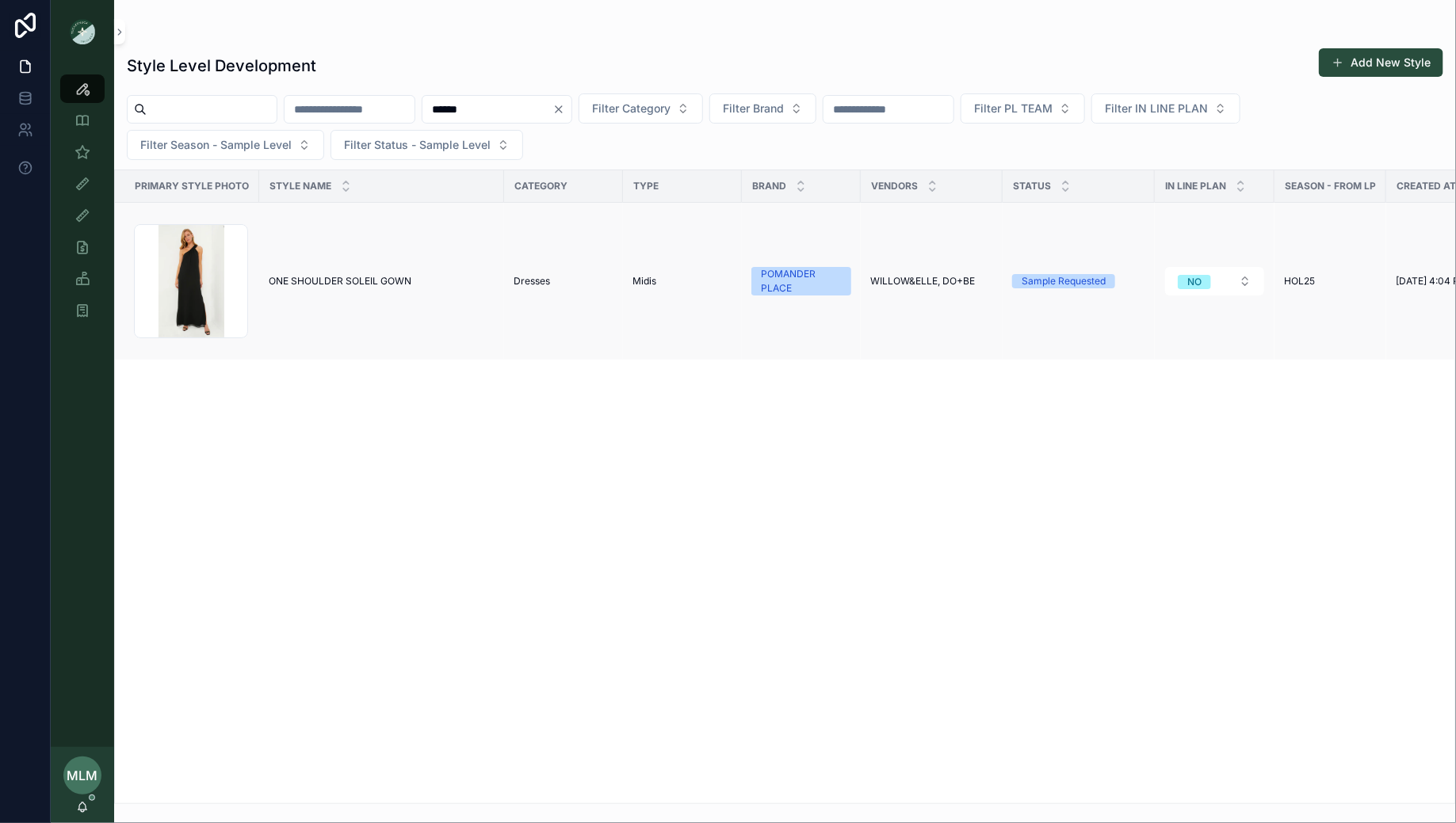
type input "******"
click at [313, 283] on span "ONE SHOULDER SOLEIL GOWN" at bounding box center [340, 281] width 143 height 12
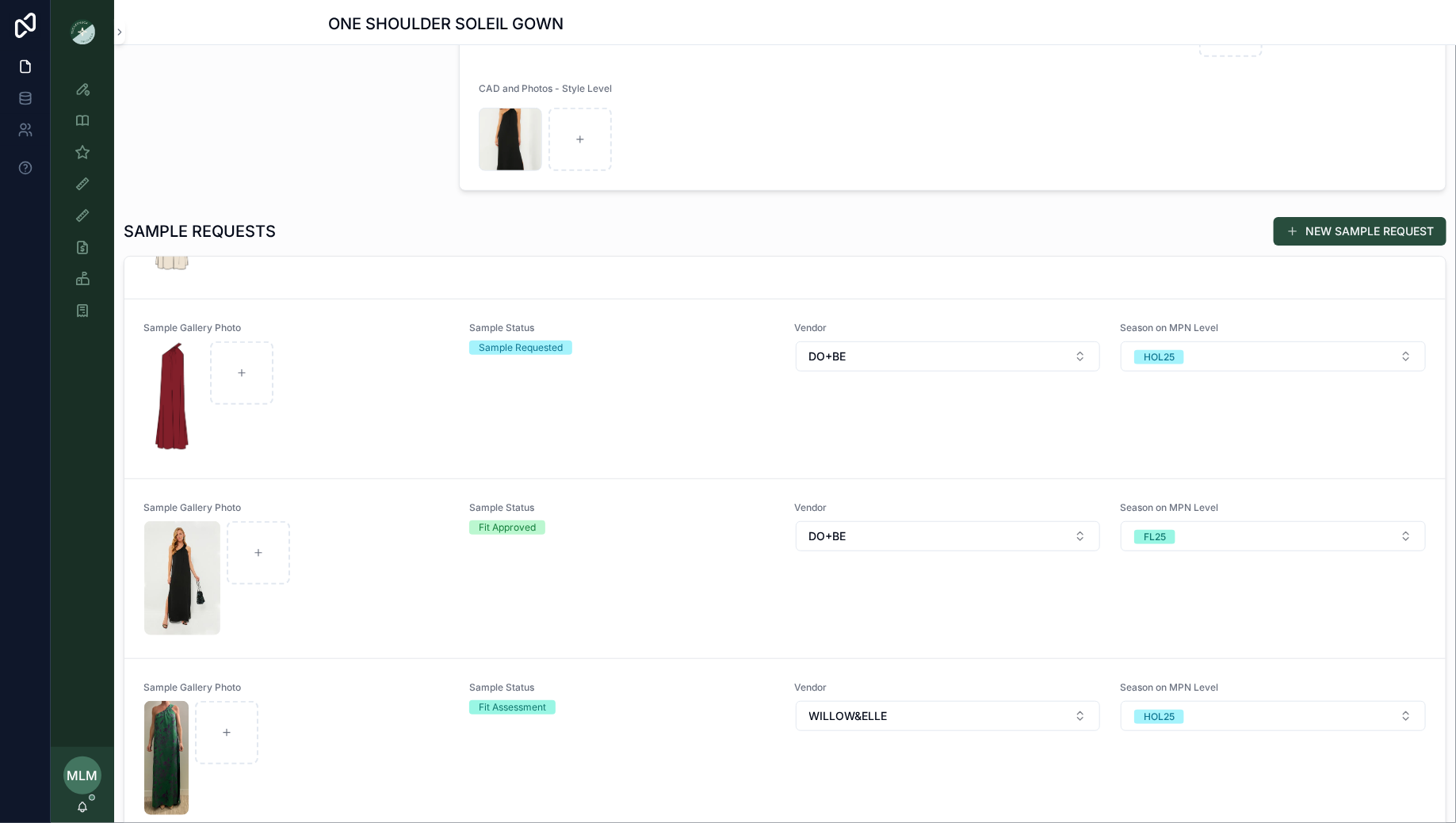
scroll to position [498, 0]
click at [390, 701] on div "scrollable content" at bounding box center [297, 757] width 305 height 114
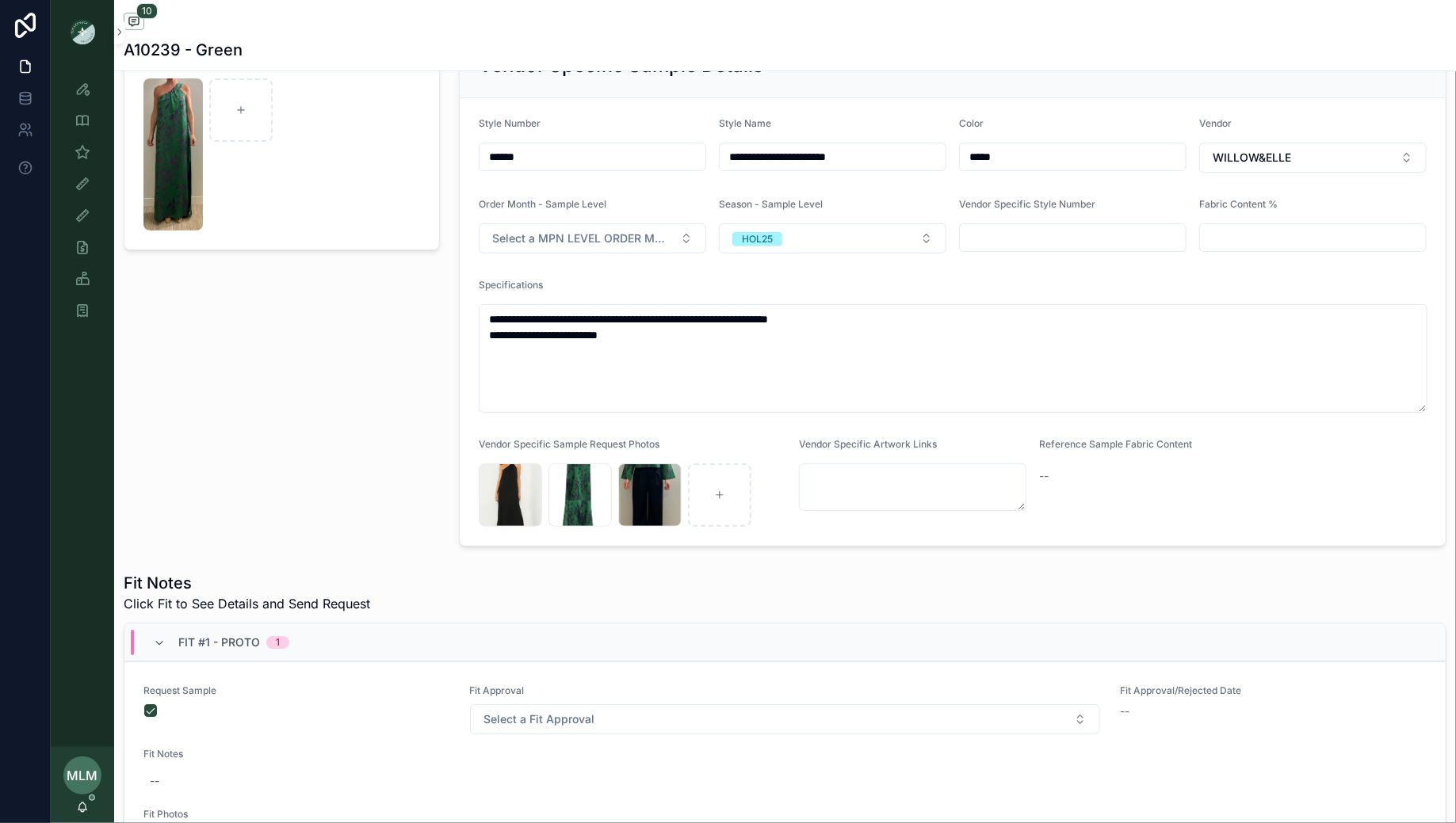
scroll to position [130, 0]
